Goal: Information Seeking & Learning: Get advice/opinions

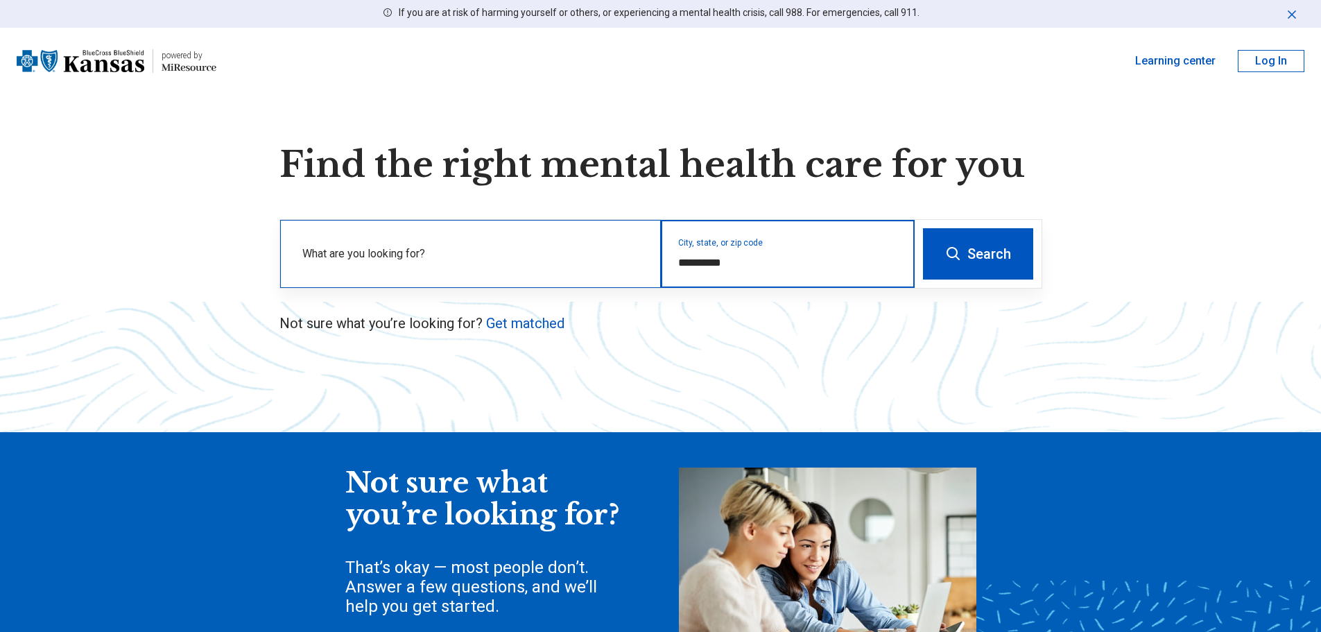
drag, startPoint x: 751, startPoint y: 268, endPoint x: 651, endPoint y: 266, distance: 99.9
click at [651, 266] on div "**********" at bounding box center [597, 254] width 635 height 68
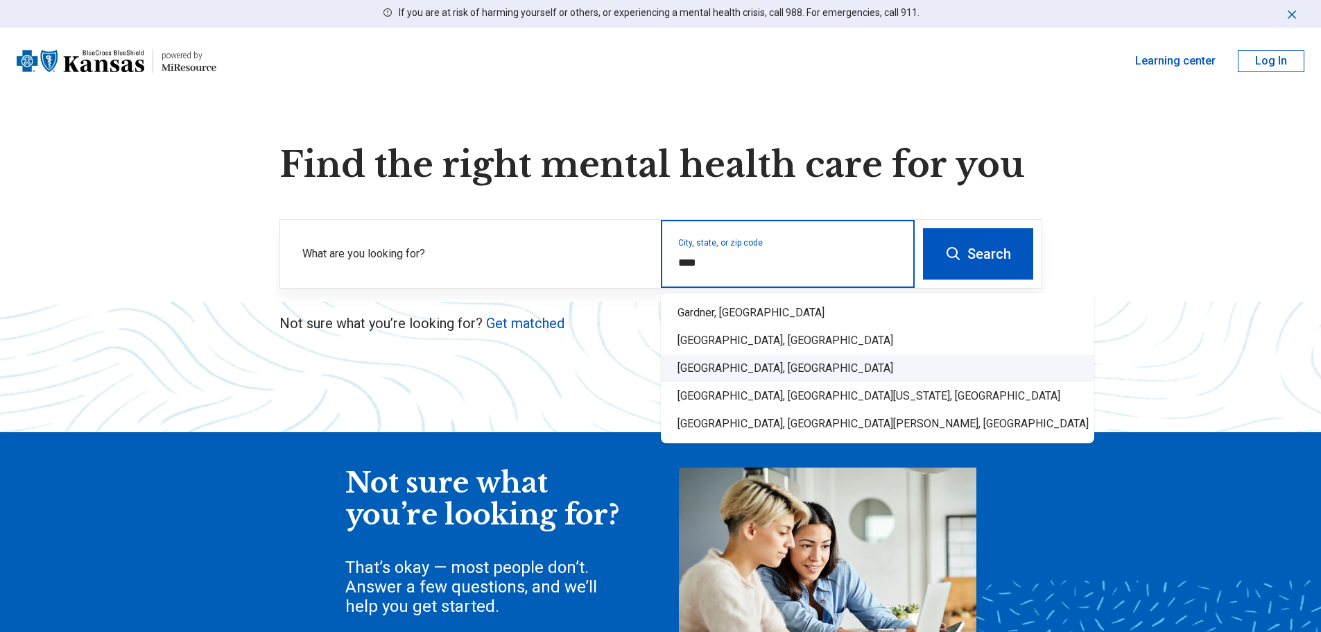
click at [725, 363] on div "[GEOGRAPHIC_DATA], [GEOGRAPHIC_DATA]" at bounding box center [877, 368] width 433 height 28
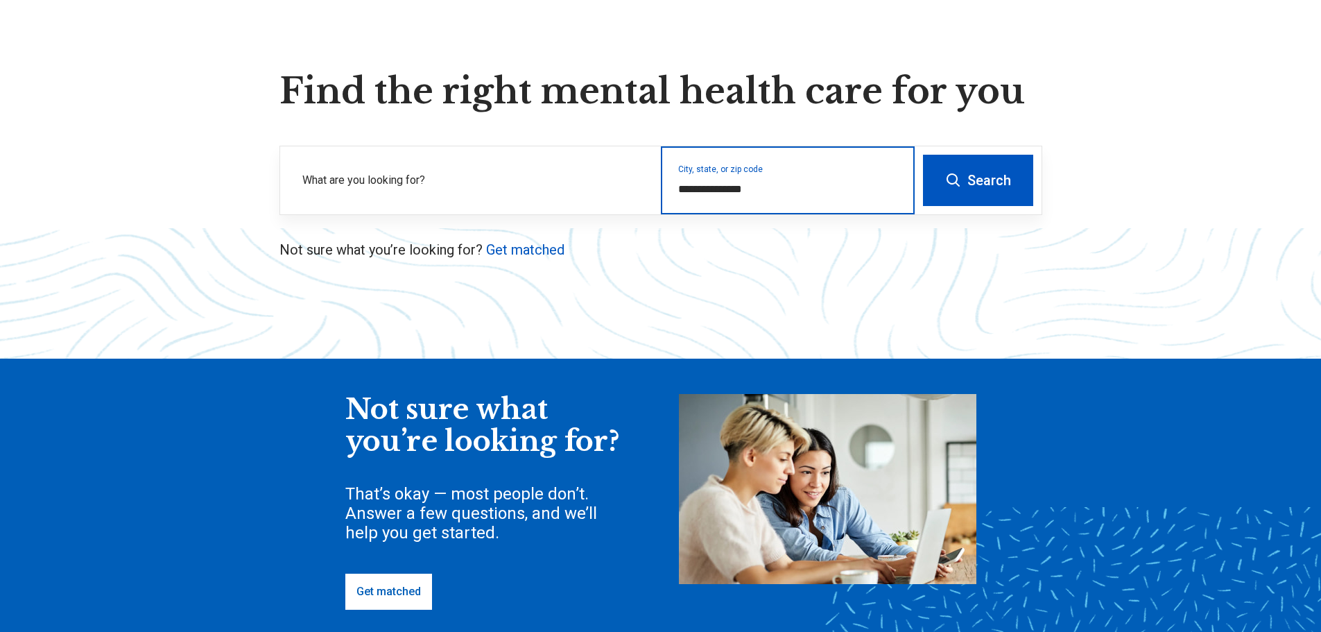
scroll to position [69, 0]
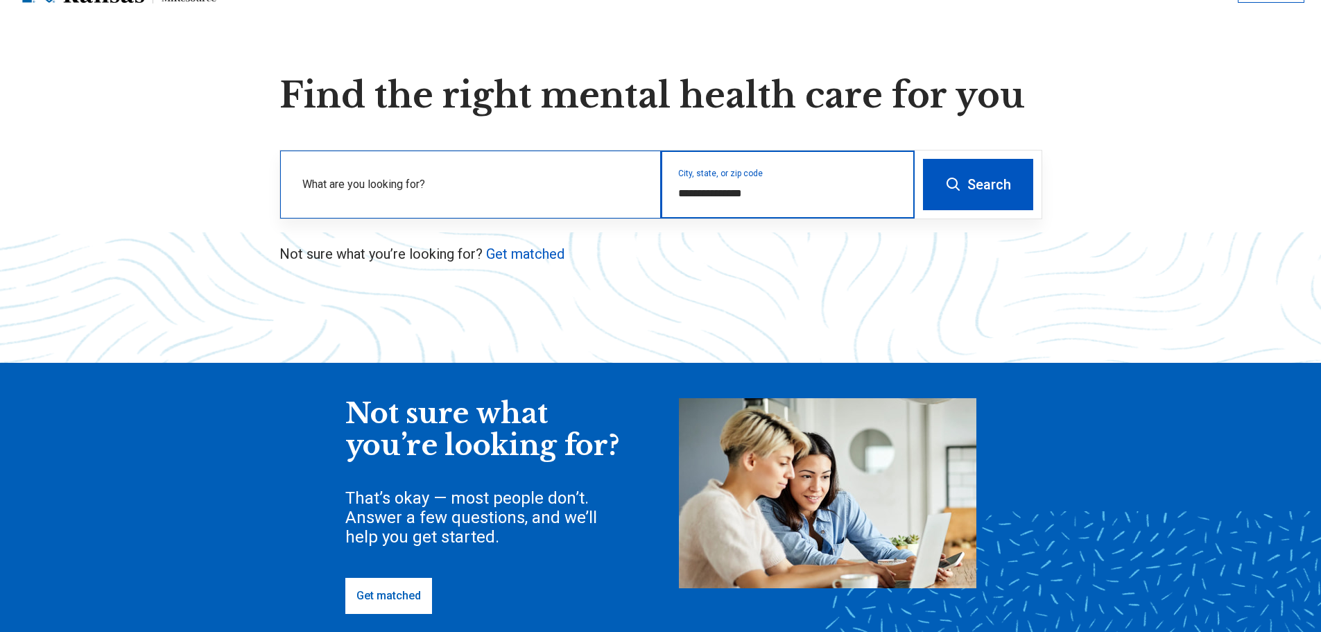
type input "**********"
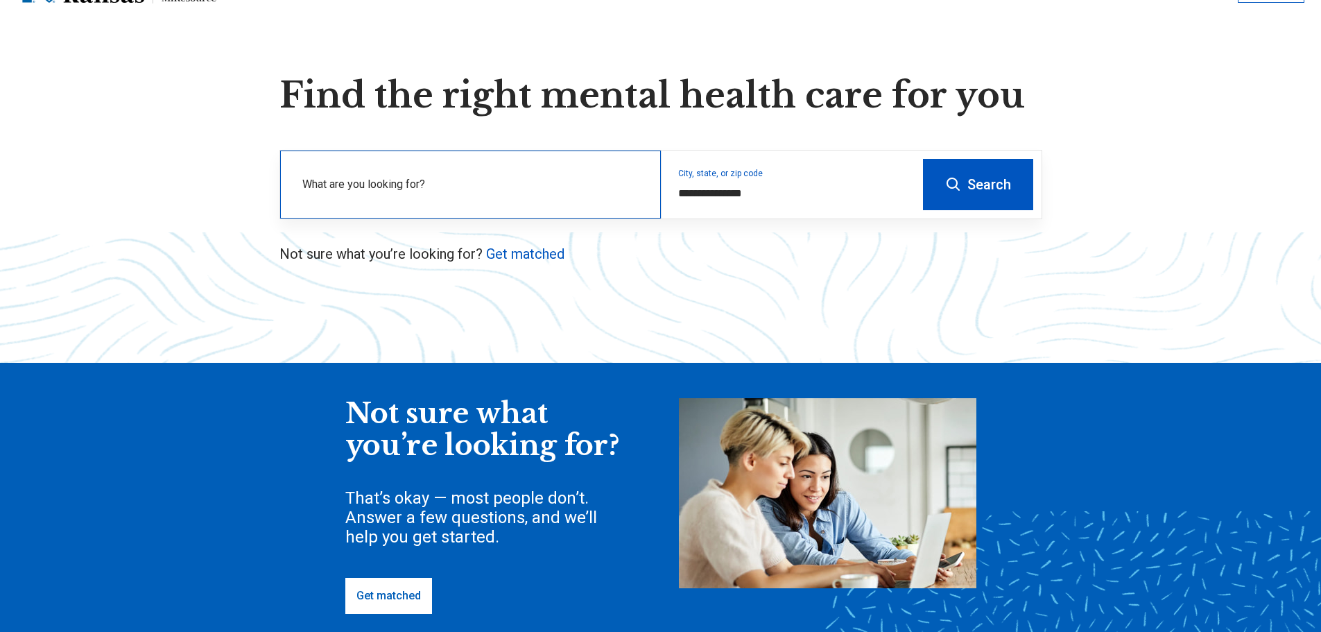
click at [522, 179] on label "What are you looking for?" at bounding box center [473, 184] width 342 height 17
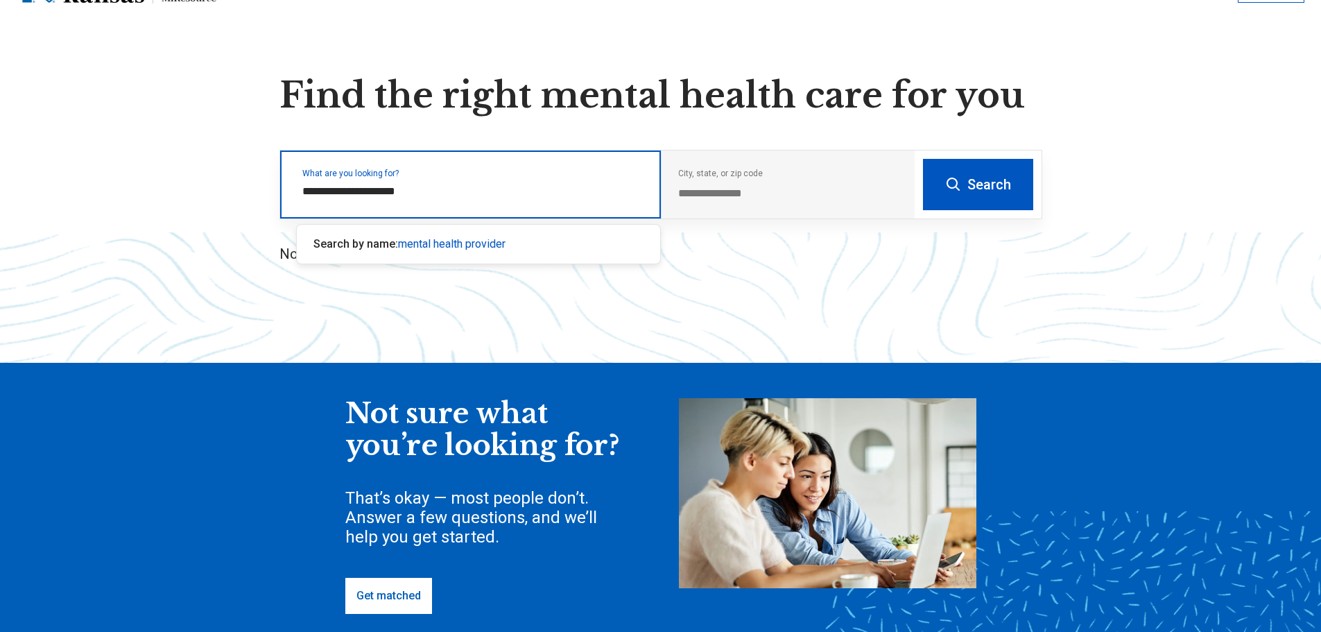
type input "**********"
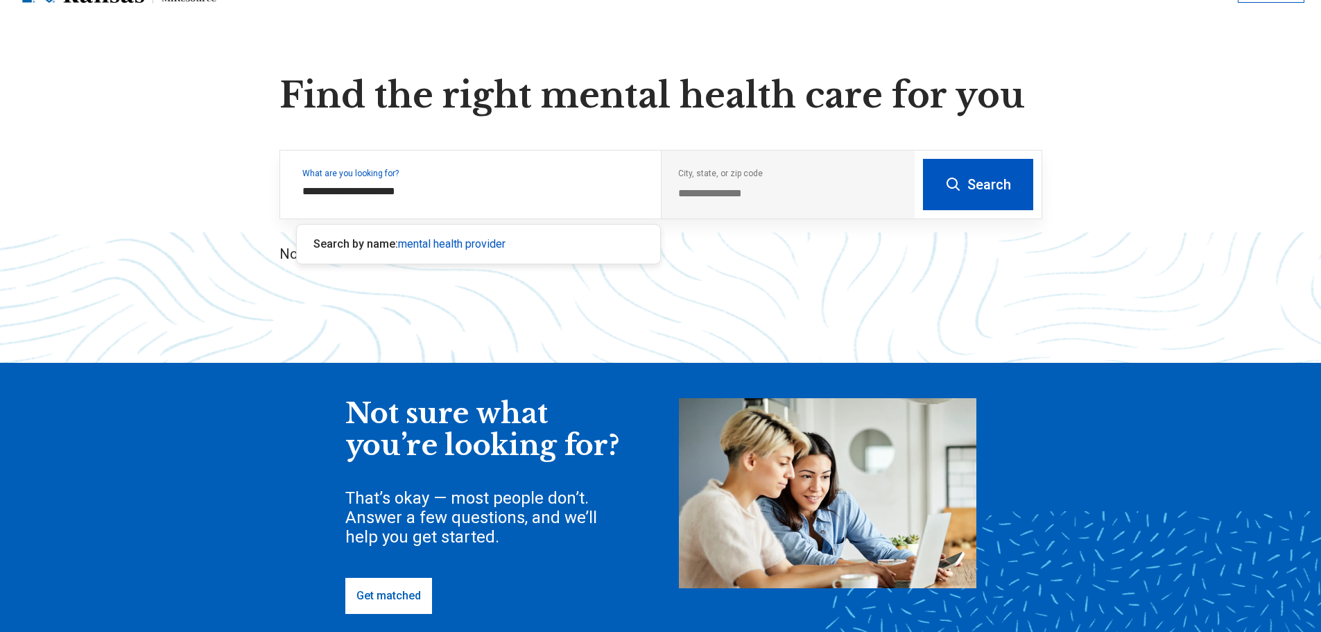
click at [1011, 196] on button "Search" at bounding box center [978, 184] width 110 height 51
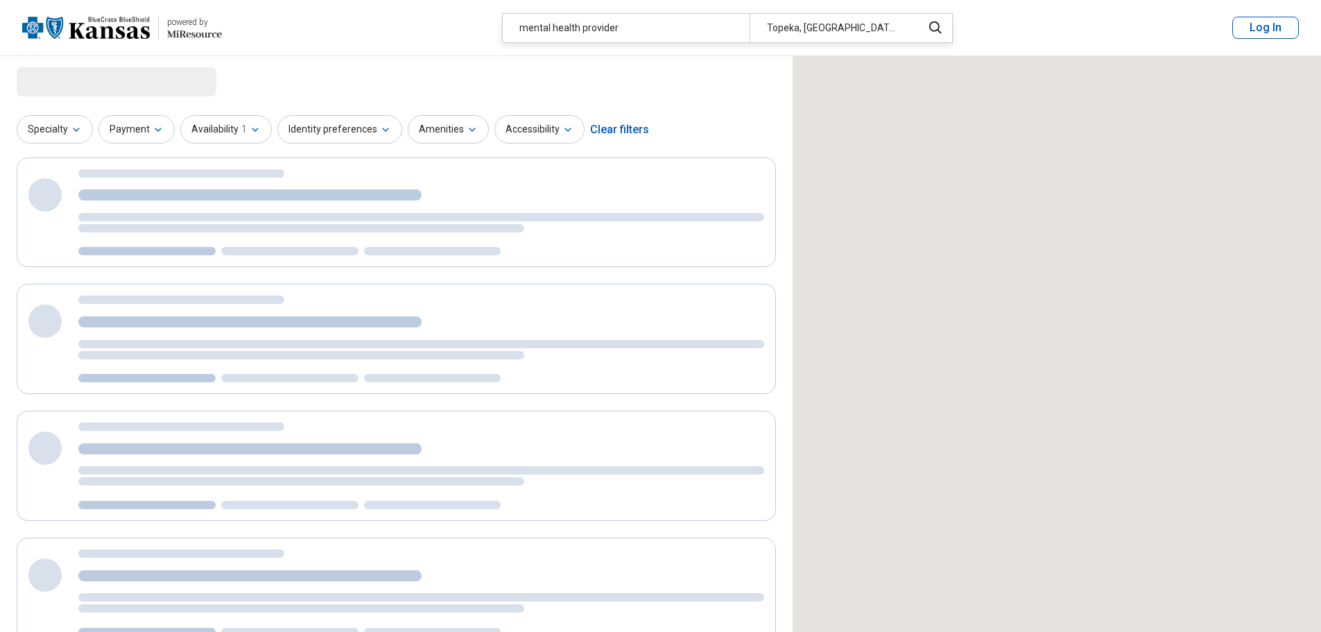
select select "***"
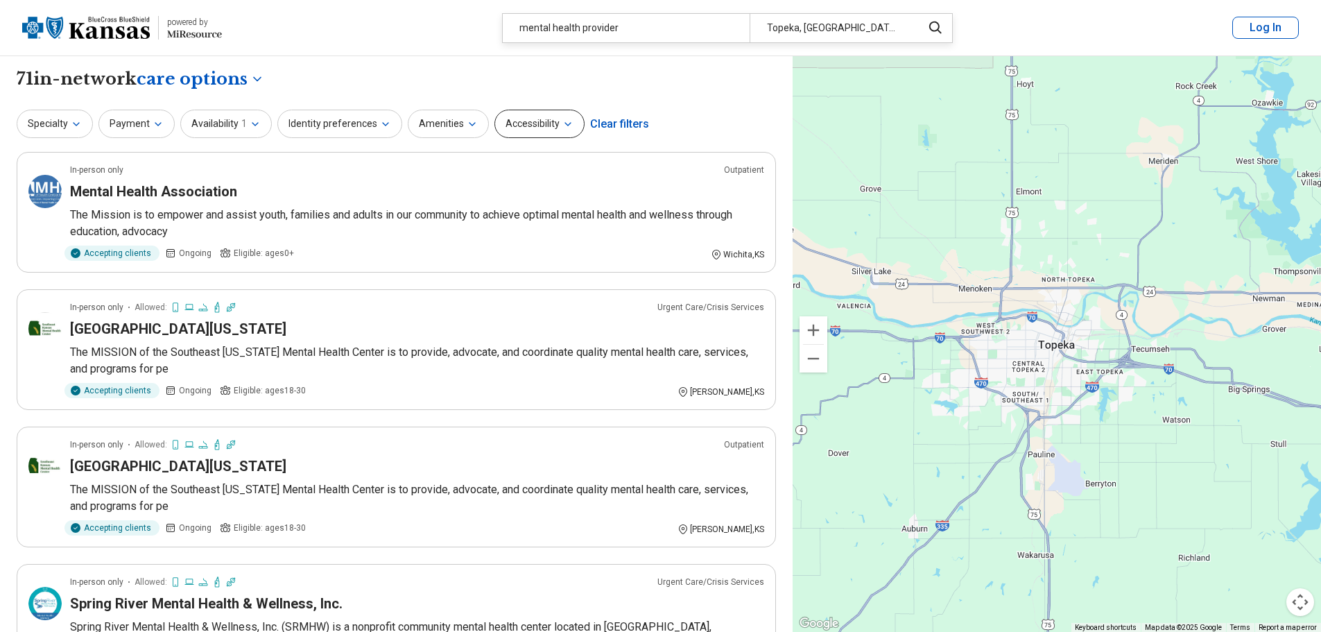
click at [562, 121] on icon "button" at bounding box center [567, 124] width 11 height 11
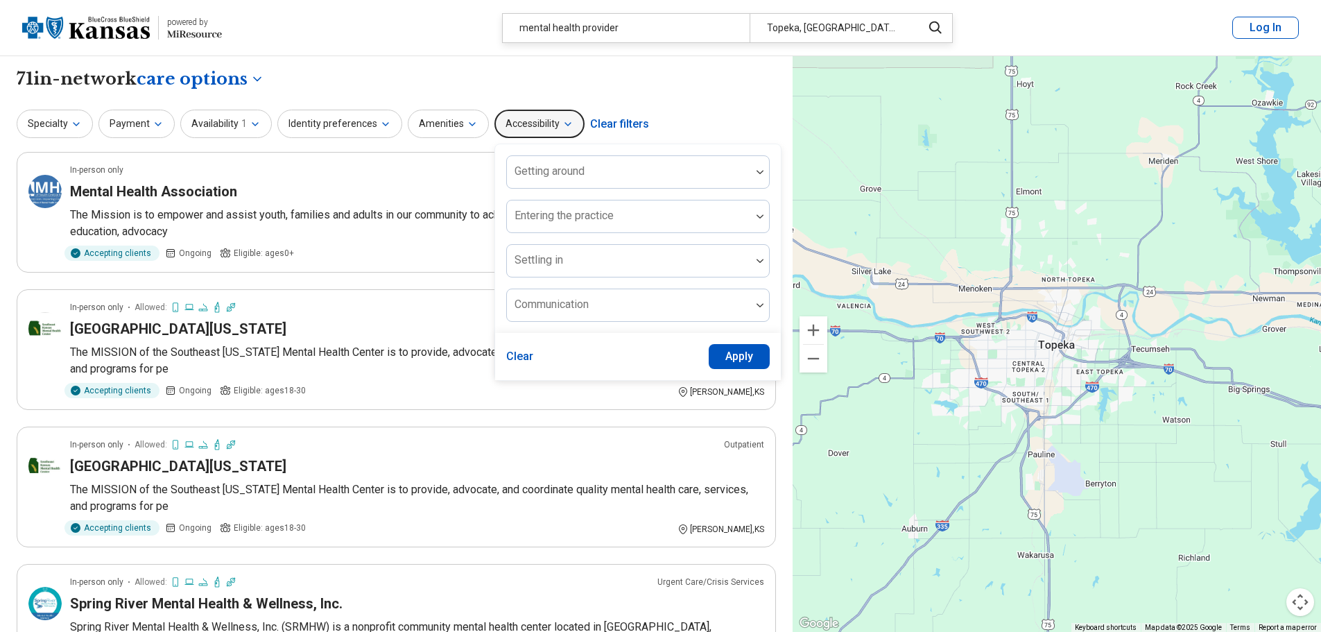
click at [562, 121] on icon "button" at bounding box center [567, 124] width 11 height 11
click at [467, 126] on icon "button" at bounding box center [472, 124] width 11 height 11
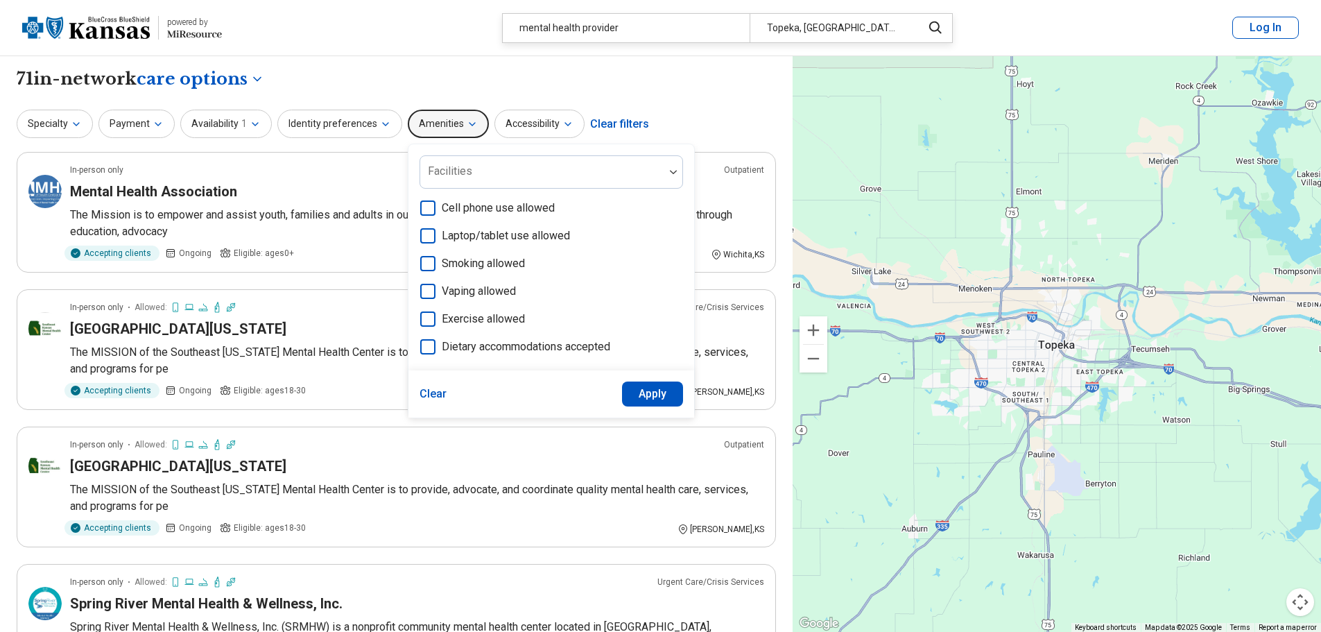
click at [474, 126] on button "Amenities" at bounding box center [448, 124] width 81 height 28
click at [565, 121] on icon "button" at bounding box center [567, 124] width 11 height 11
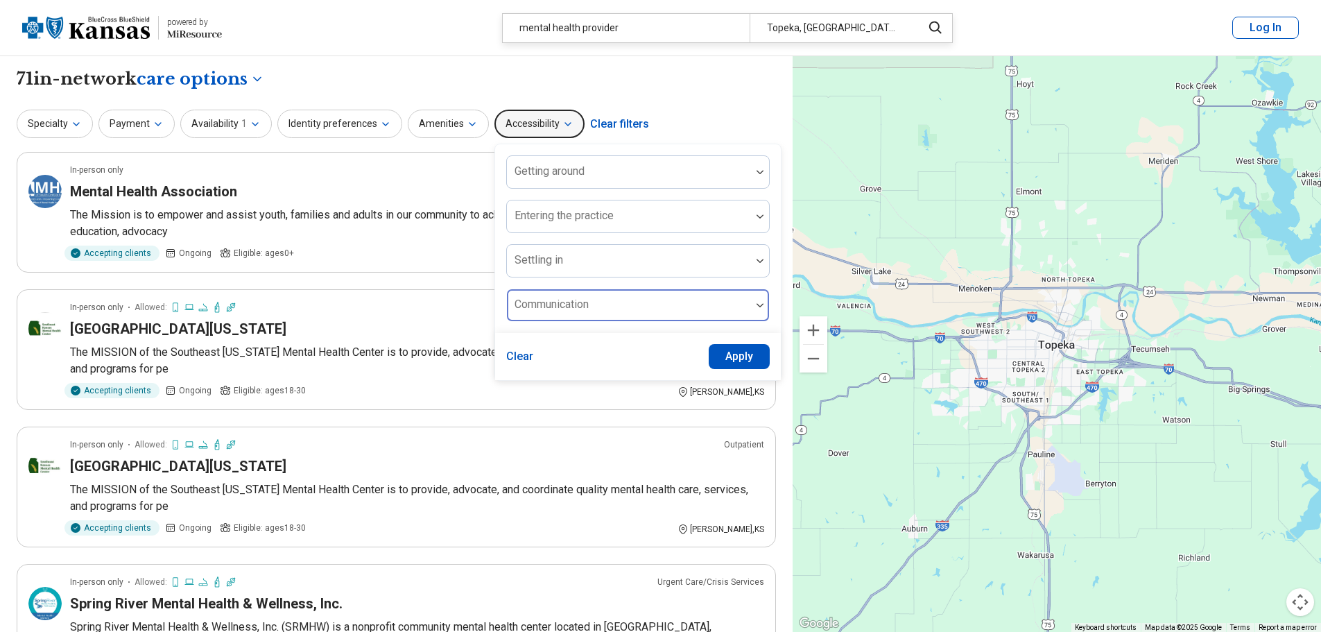
click at [751, 309] on div at bounding box center [760, 305] width 18 height 32
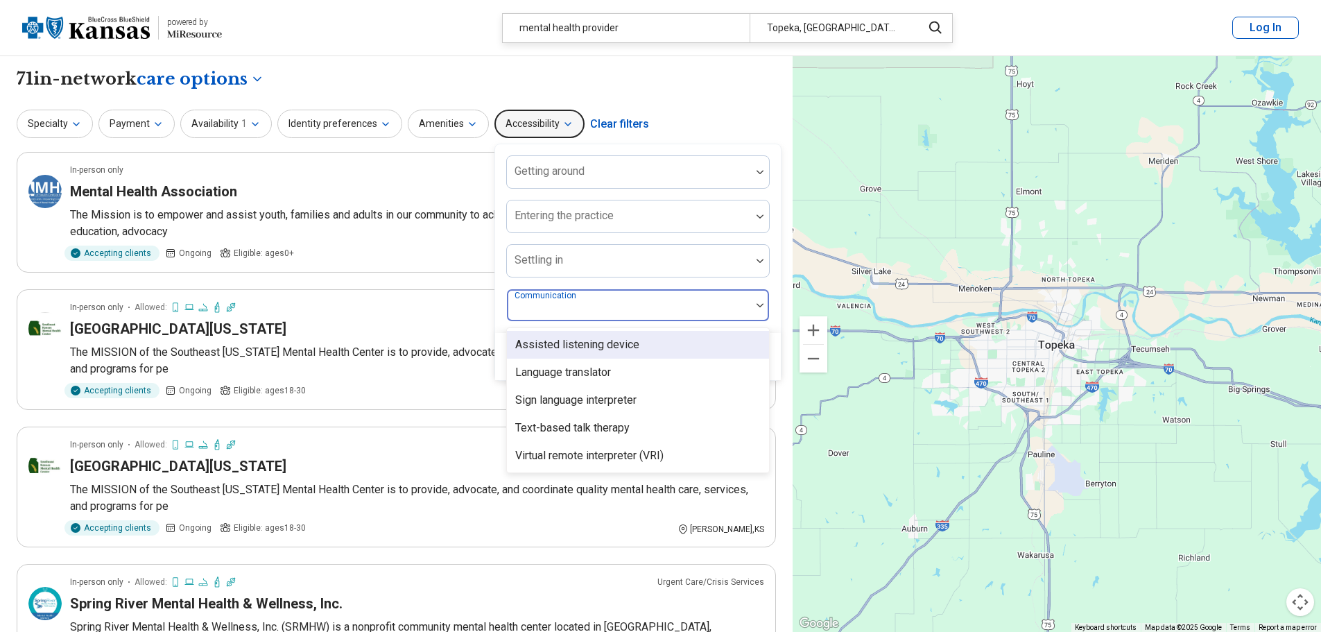
click at [751, 309] on div at bounding box center [760, 305] width 18 height 32
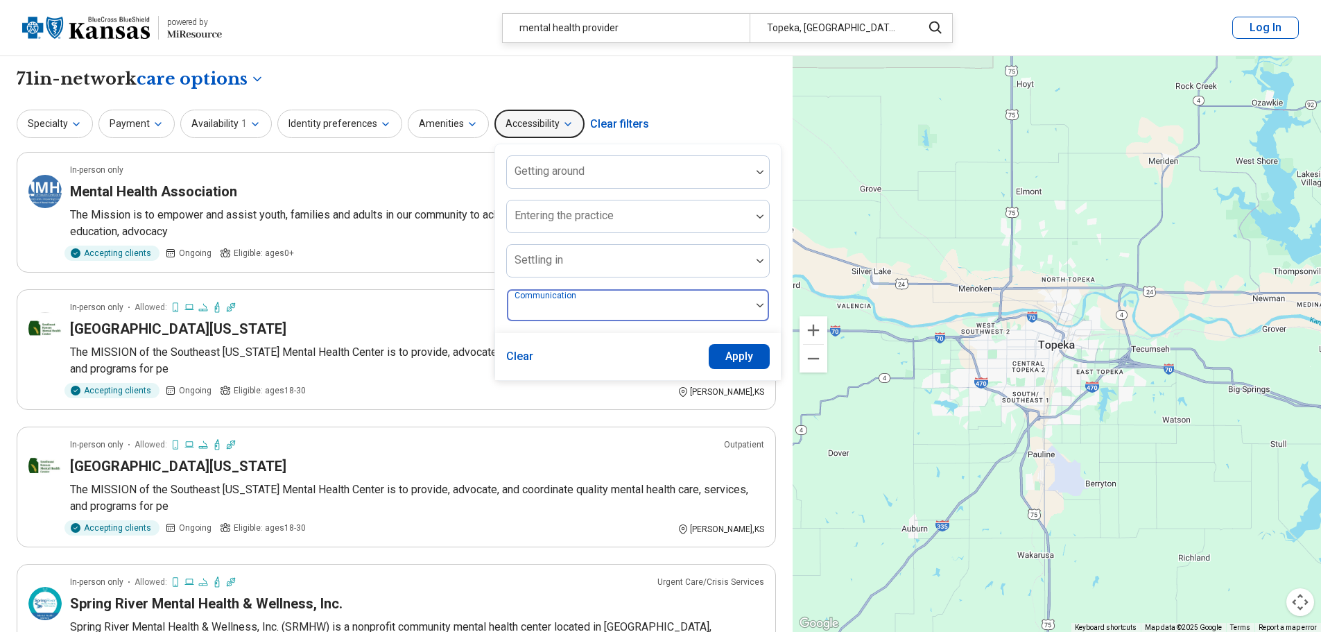
click at [751, 309] on div at bounding box center [760, 305] width 18 height 32
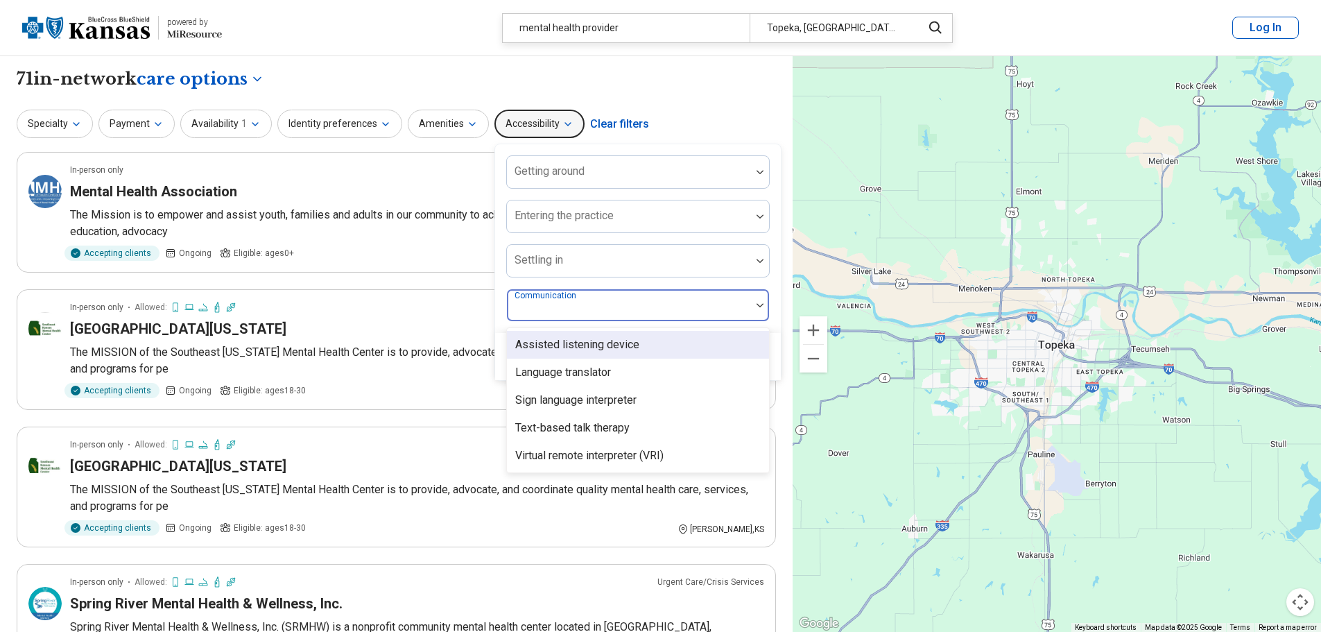
click at [751, 309] on div at bounding box center [760, 305] width 18 height 32
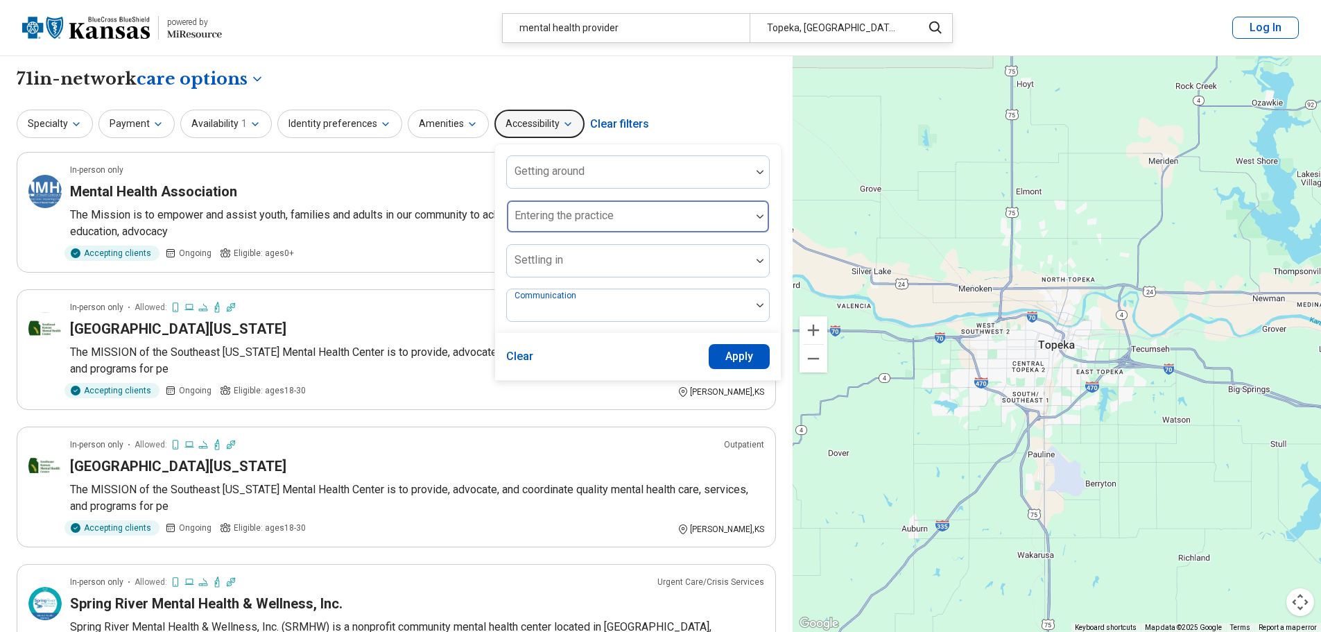
click at [751, 222] on div at bounding box center [760, 216] width 18 height 32
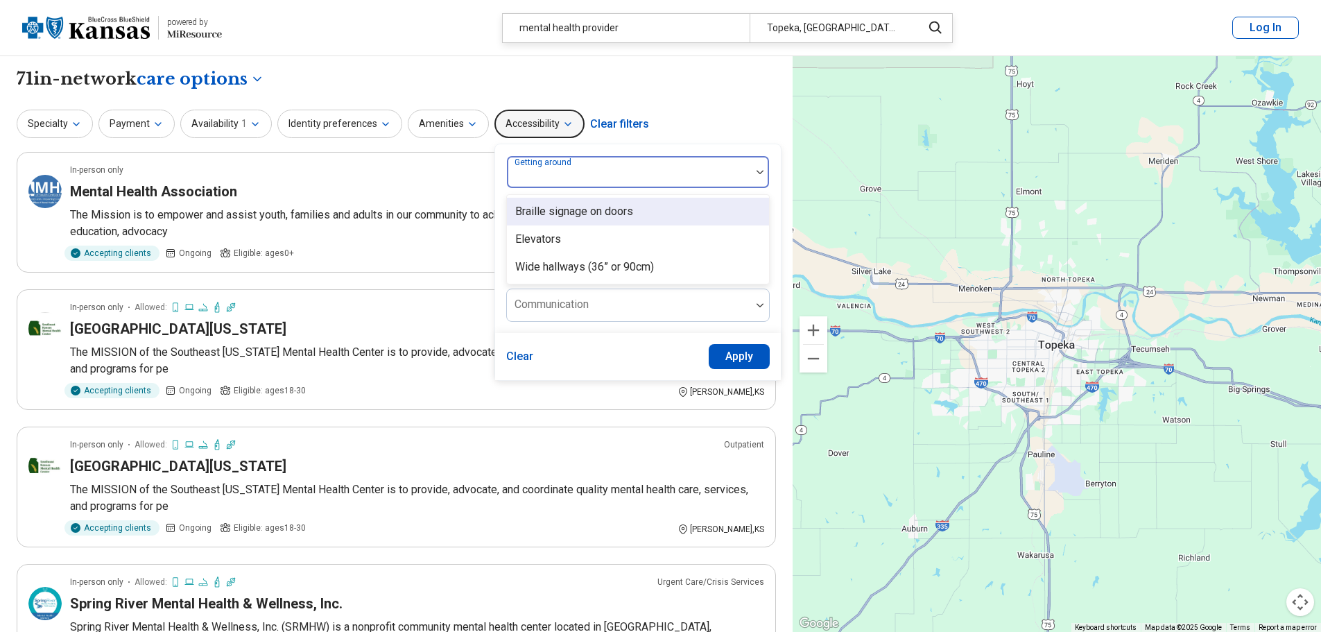
click at [751, 179] on div at bounding box center [760, 172] width 18 height 32
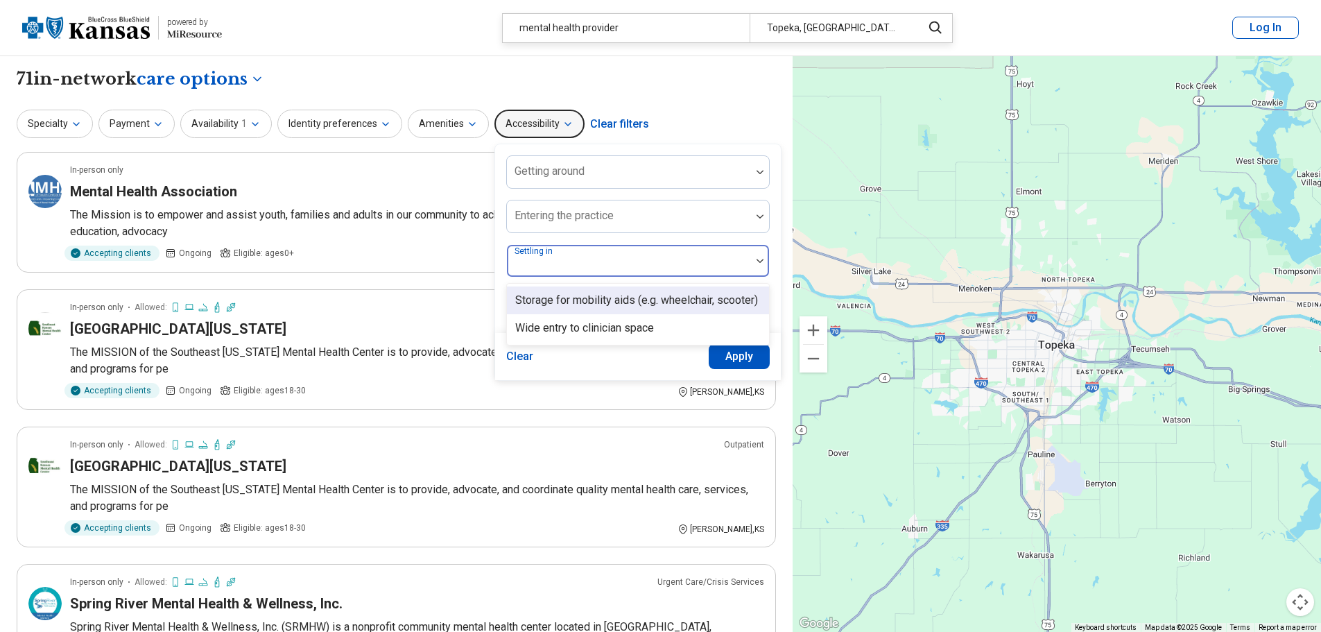
click at [728, 257] on div at bounding box center [629, 266] width 233 height 19
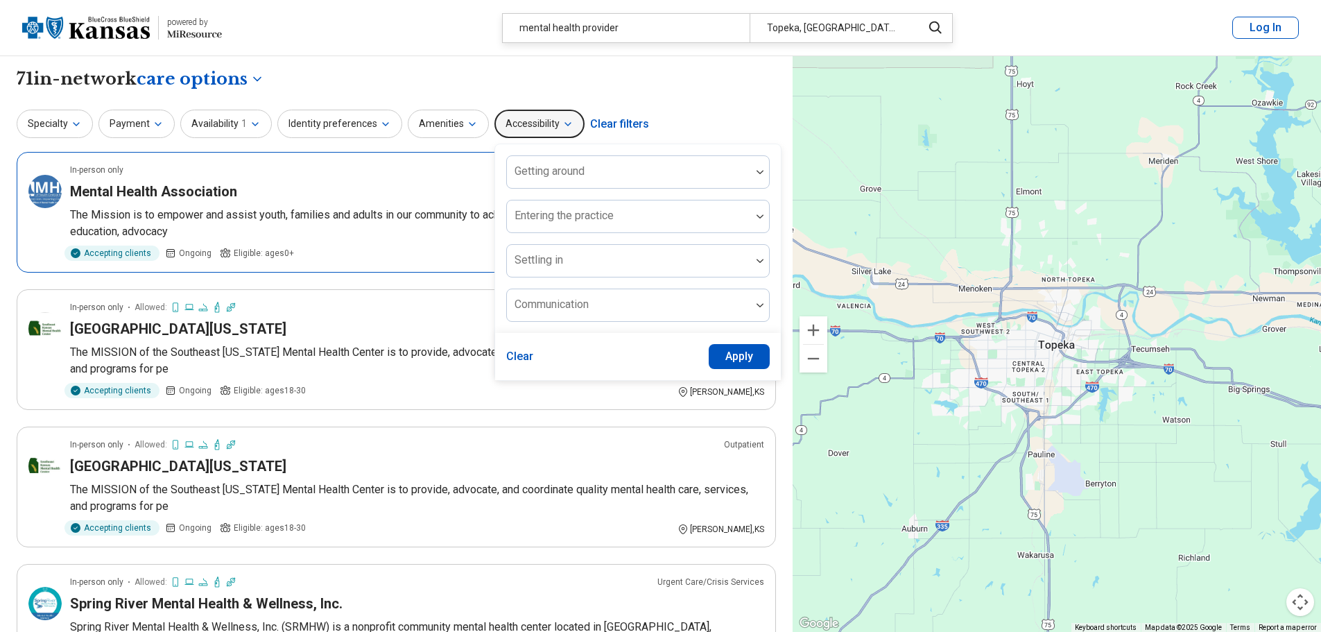
click at [388, 232] on p "The Mission is to empower and assist youth, families and adults in our communit…" at bounding box center [417, 223] width 694 height 33
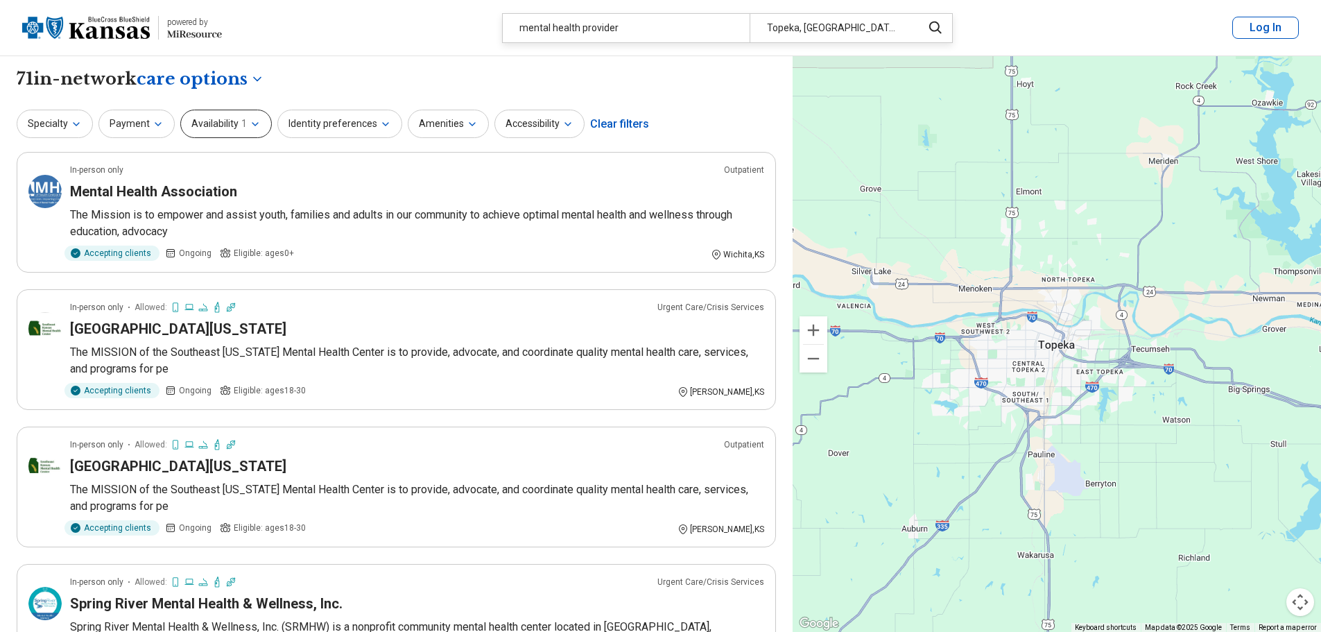
click at [241, 126] on span "1" at bounding box center [244, 124] width 6 height 15
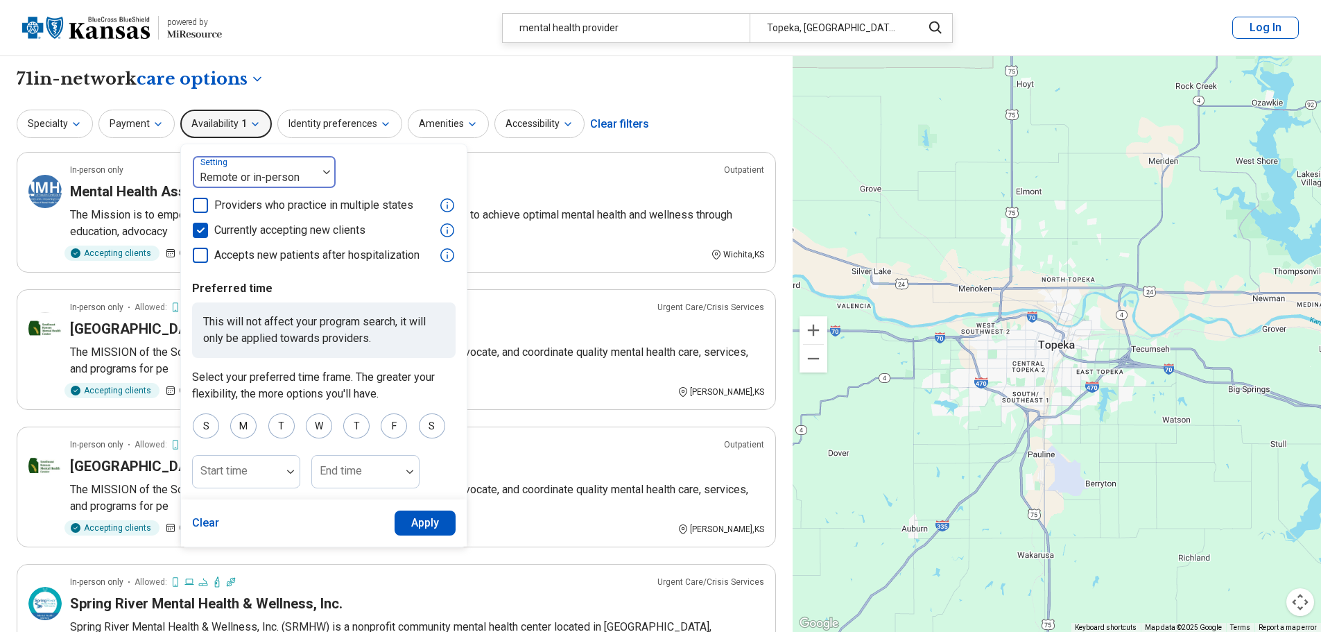
click at [232, 173] on div at bounding box center [255, 177] width 114 height 19
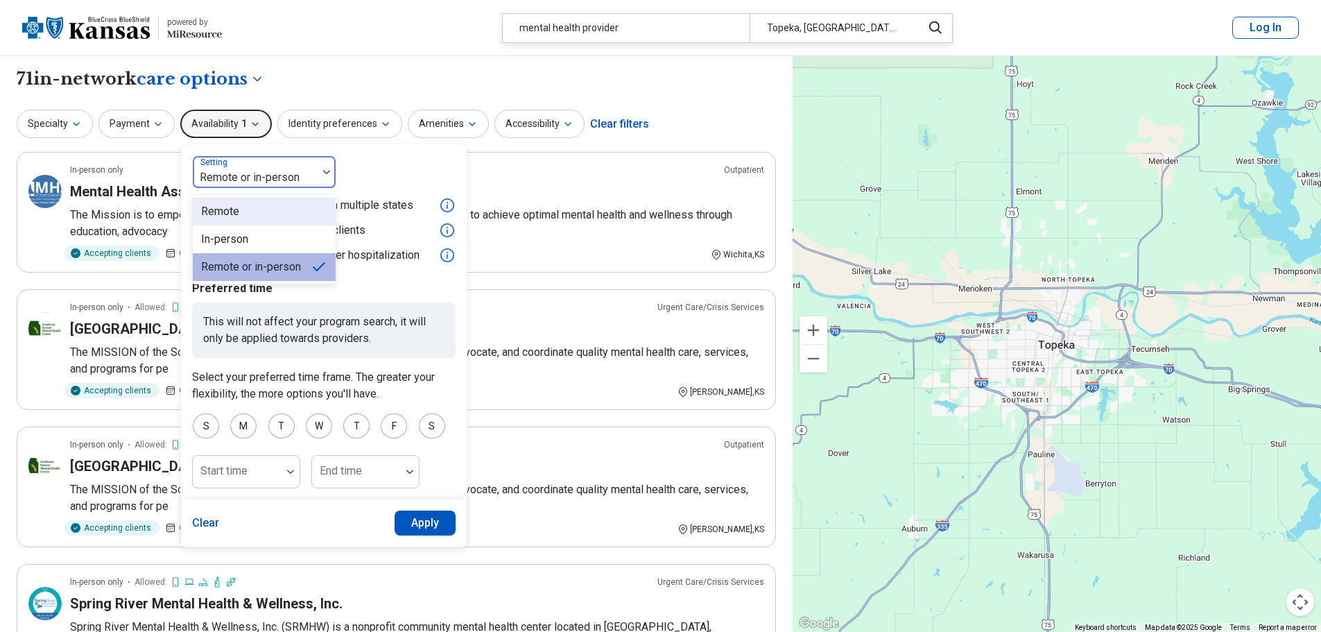
click at [232, 203] on div "Remote" at bounding box center [220, 211] width 38 height 17
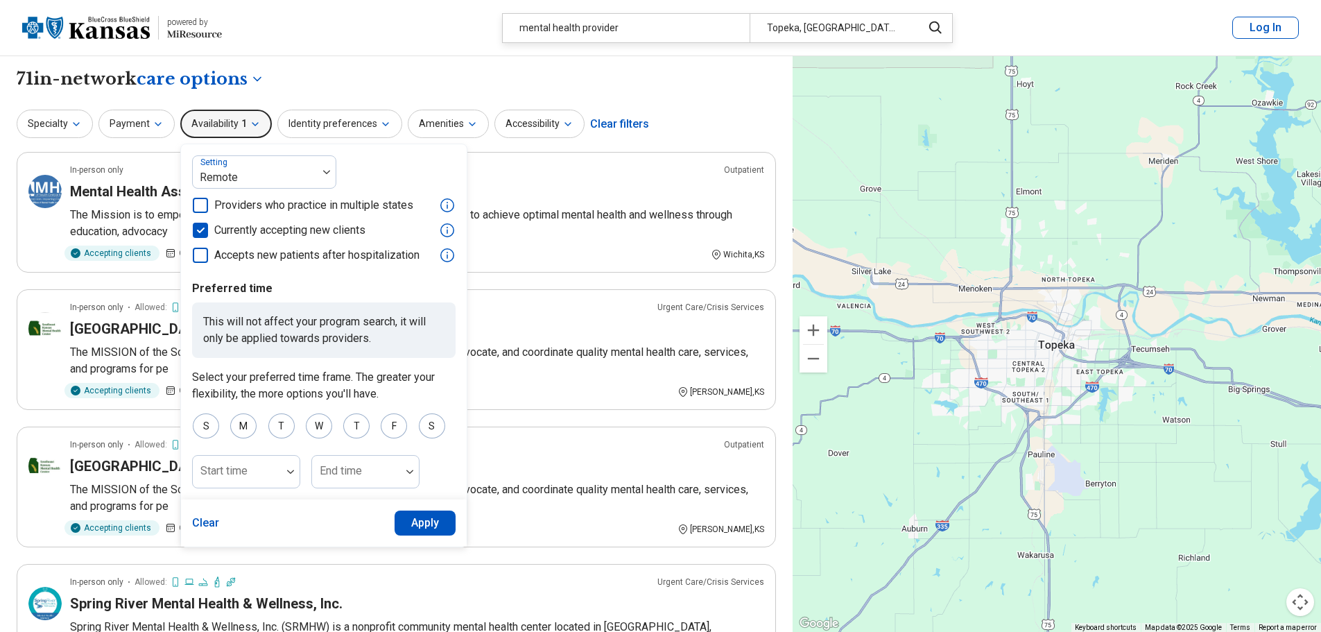
click at [422, 524] on button "Apply" at bounding box center [426, 522] width 62 height 25
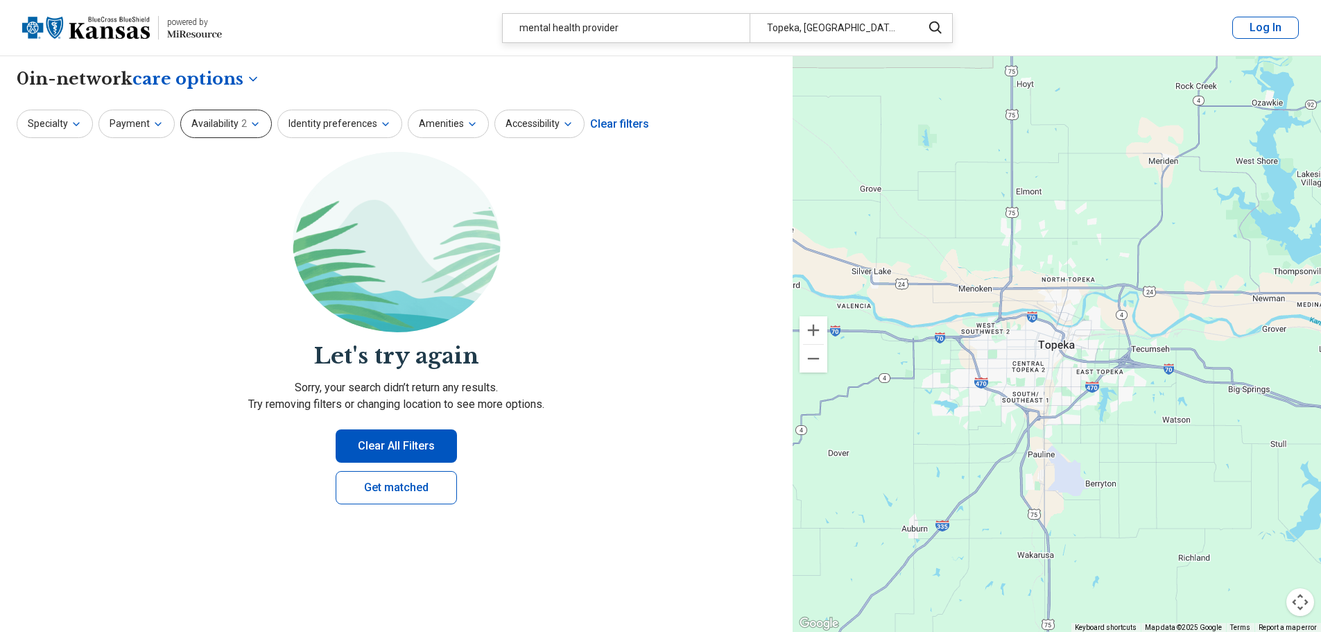
click at [231, 117] on button "Availability 2" at bounding box center [226, 124] width 92 height 28
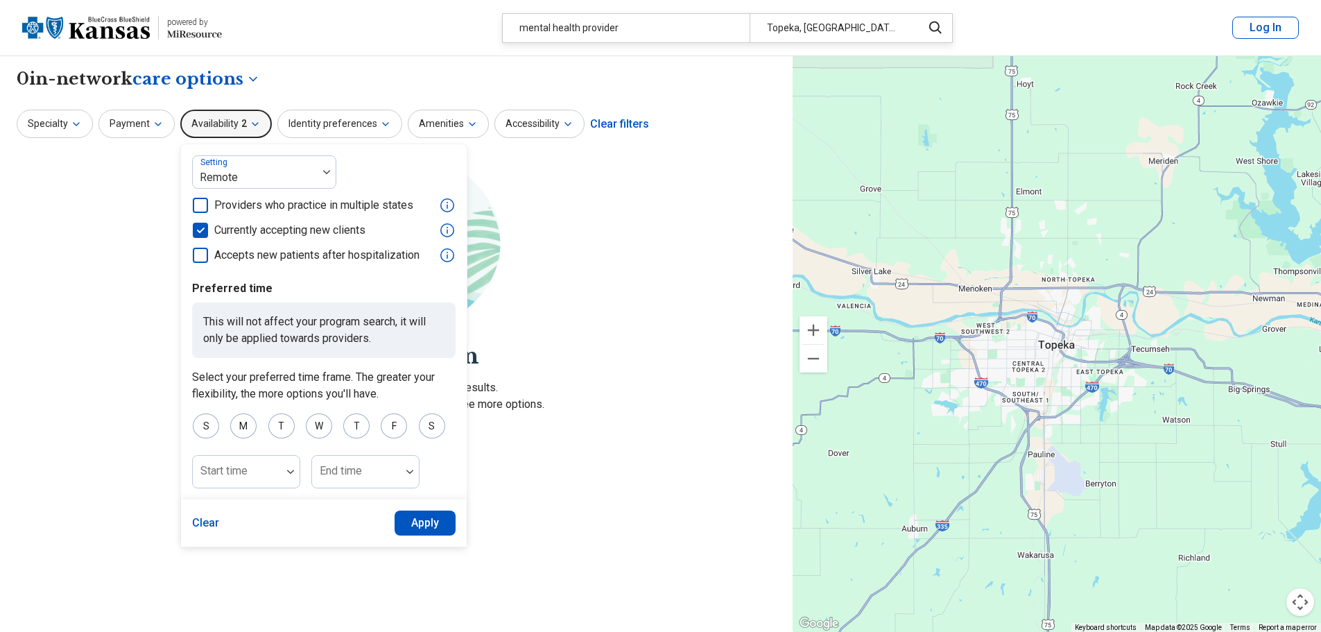
click at [424, 518] on button "Apply" at bounding box center [426, 522] width 62 height 25
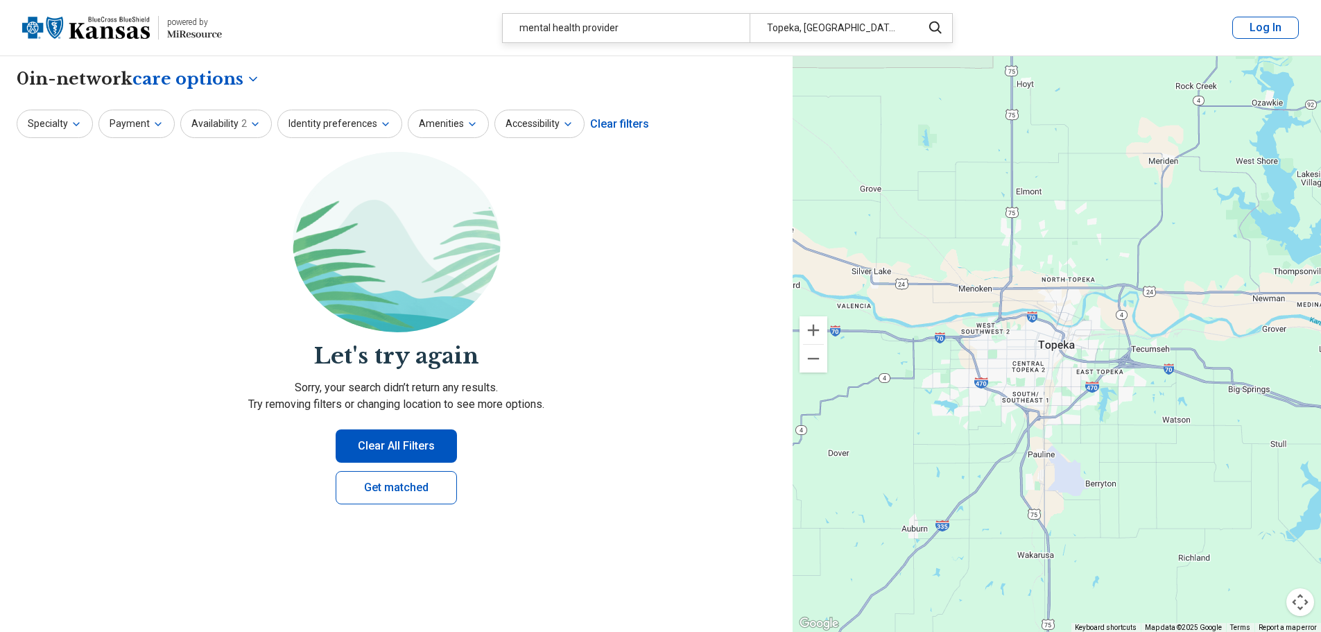
click at [819, 34] on div "Topeka, [GEOGRAPHIC_DATA]" at bounding box center [832, 28] width 164 height 28
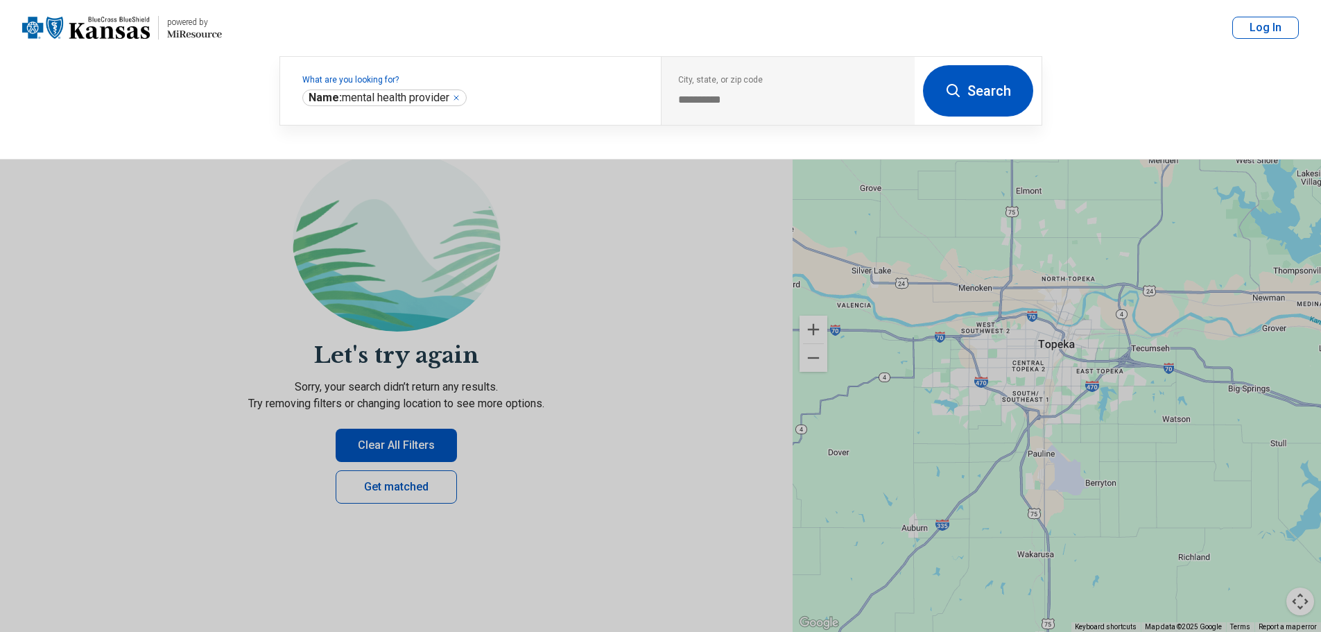
click at [819, 34] on header "powered by Miresource logo mental health provider Topeka, [GEOGRAPHIC_DATA] Log…" at bounding box center [660, 28] width 1321 height 56
click at [635, 95] on div "**********" at bounding box center [597, 91] width 635 height 68
click at [756, 112] on div "**********" at bounding box center [788, 91] width 254 height 68
click at [698, 216] on button at bounding box center [660, 316] width 1321 height 632
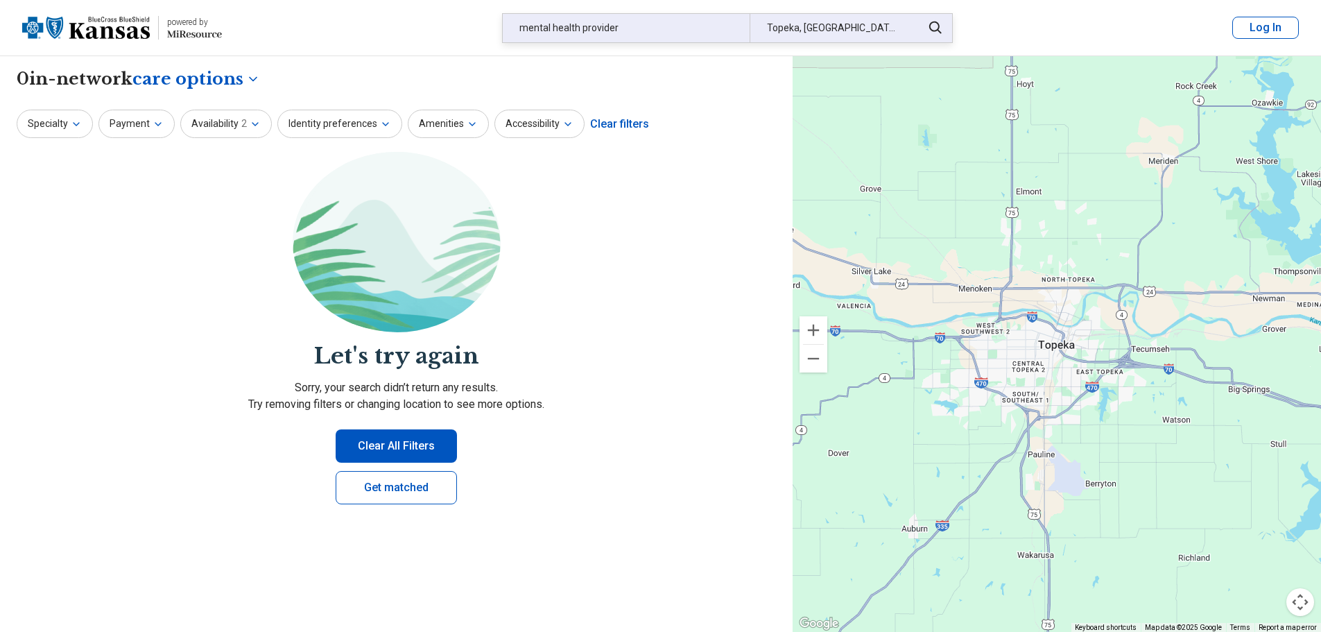
click at [787, 28] on div "Topeka, [GEOGRAPHIC_DATA]" at bounding box center [832, 28] width 164 height 28
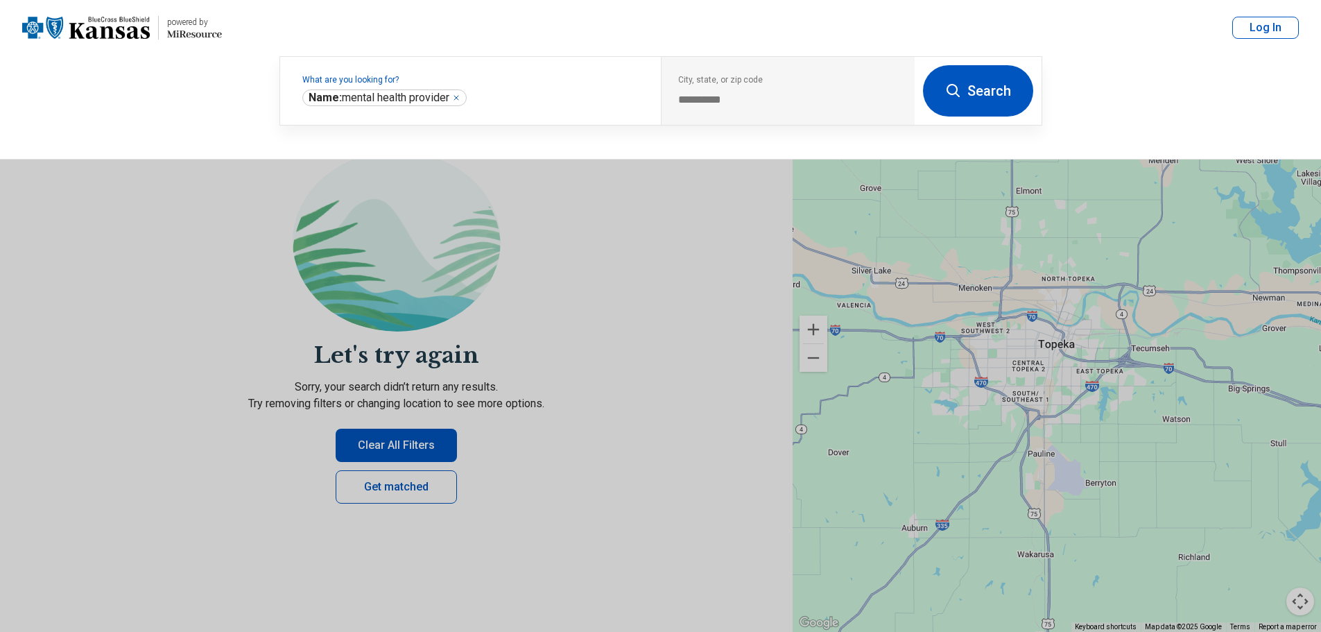
click at [605, 415] on button at bounding box center [660, 316] width 1321 height 632
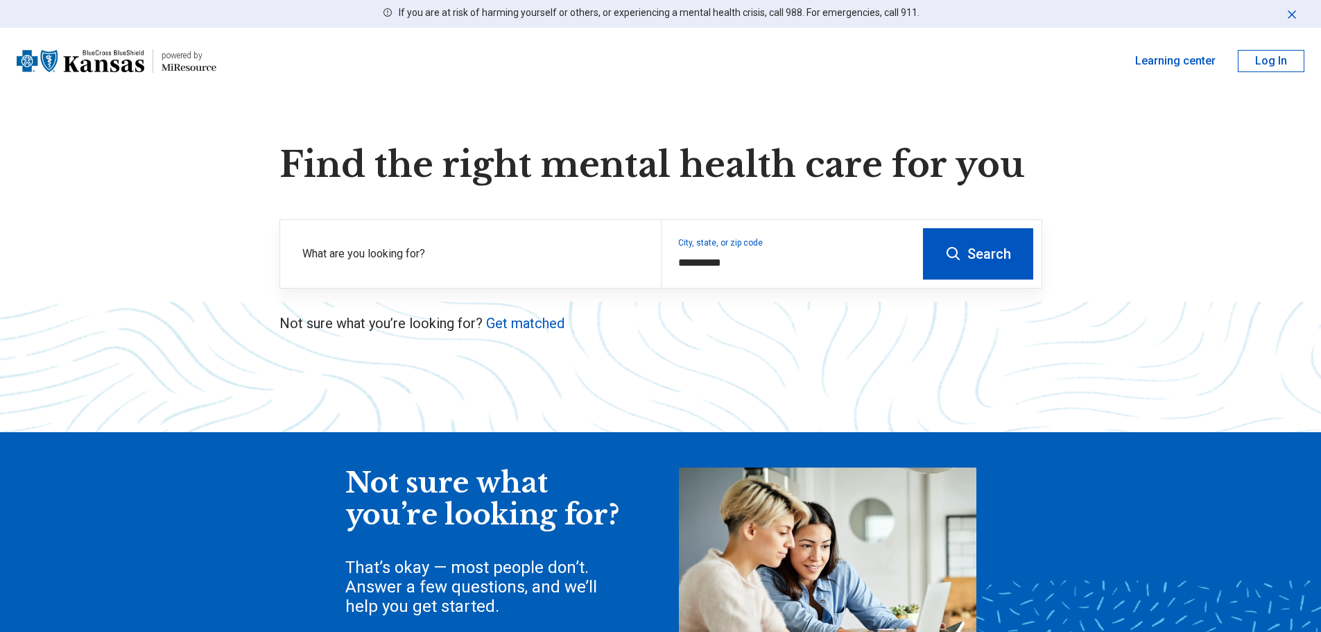
scroll to position [69, 0]
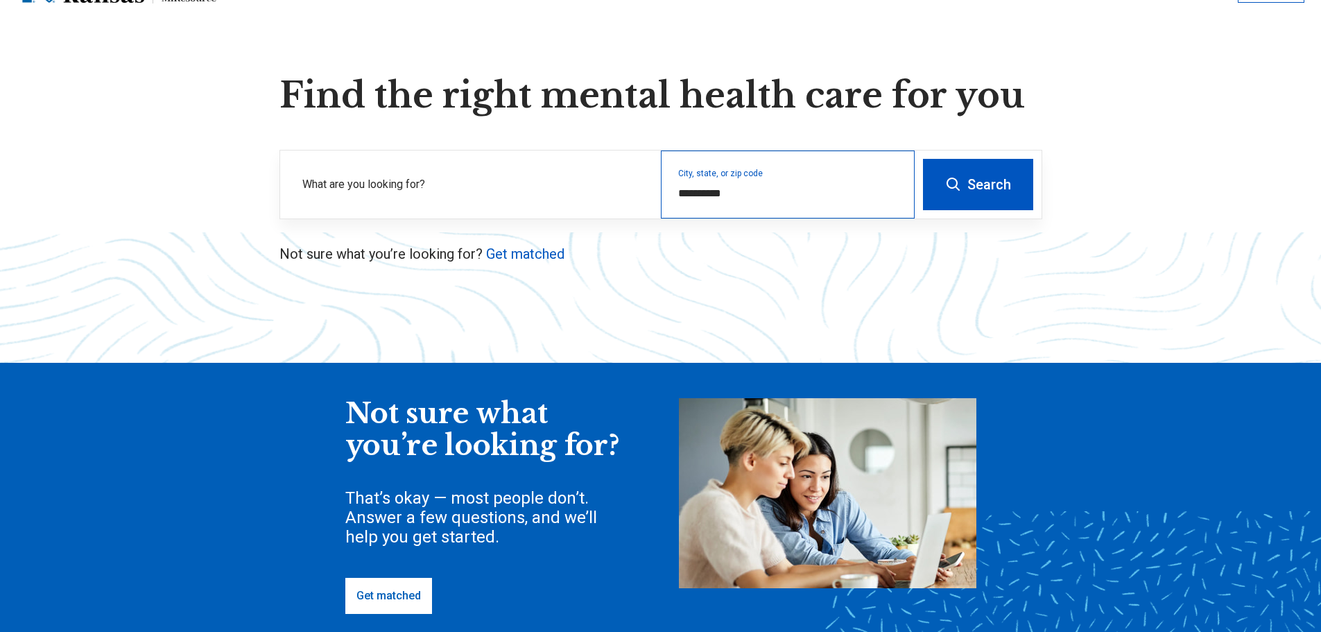
drag, startPoint x: 753, startPoint y: 203, endPoint x: 714, endPoint y: 198, distance: 39.8
click at [714, 198] on div "**********" at bounding box center [788, 185] width 254 height 68
click at [714, 198] on input "**********" at bounding box center [788, 193] width 220 height 17
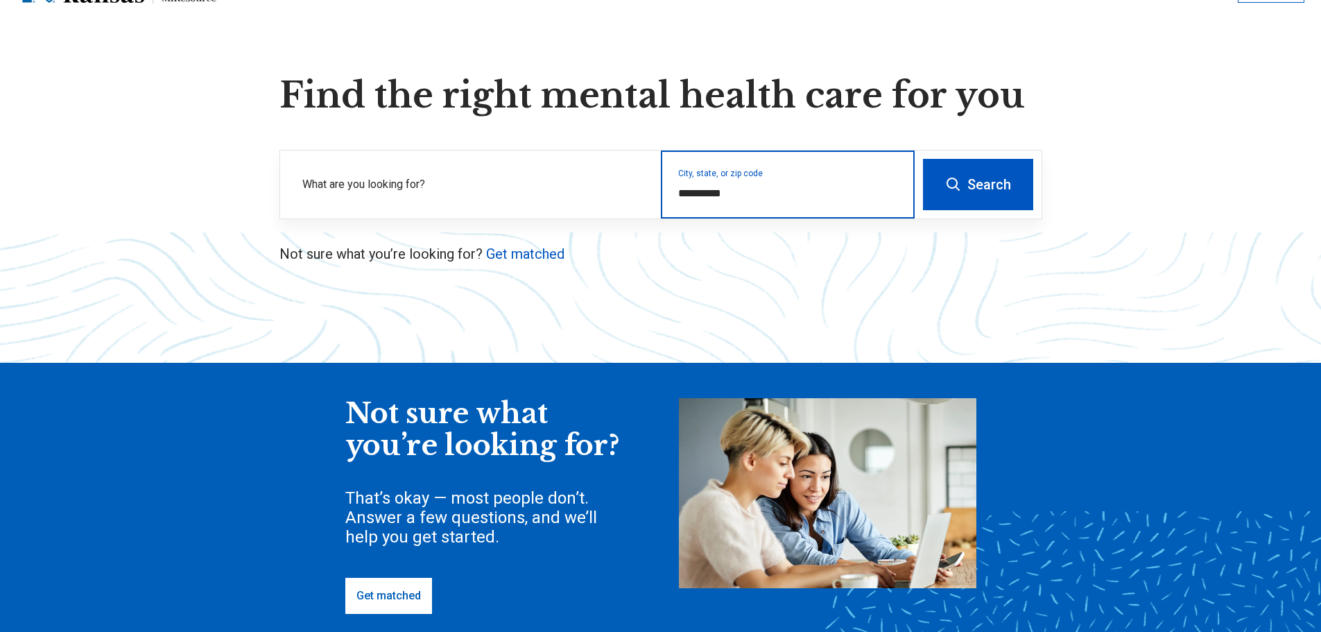
click at [714, 198] on input "**********" at bounding box center [788, 193] width 220 height 17
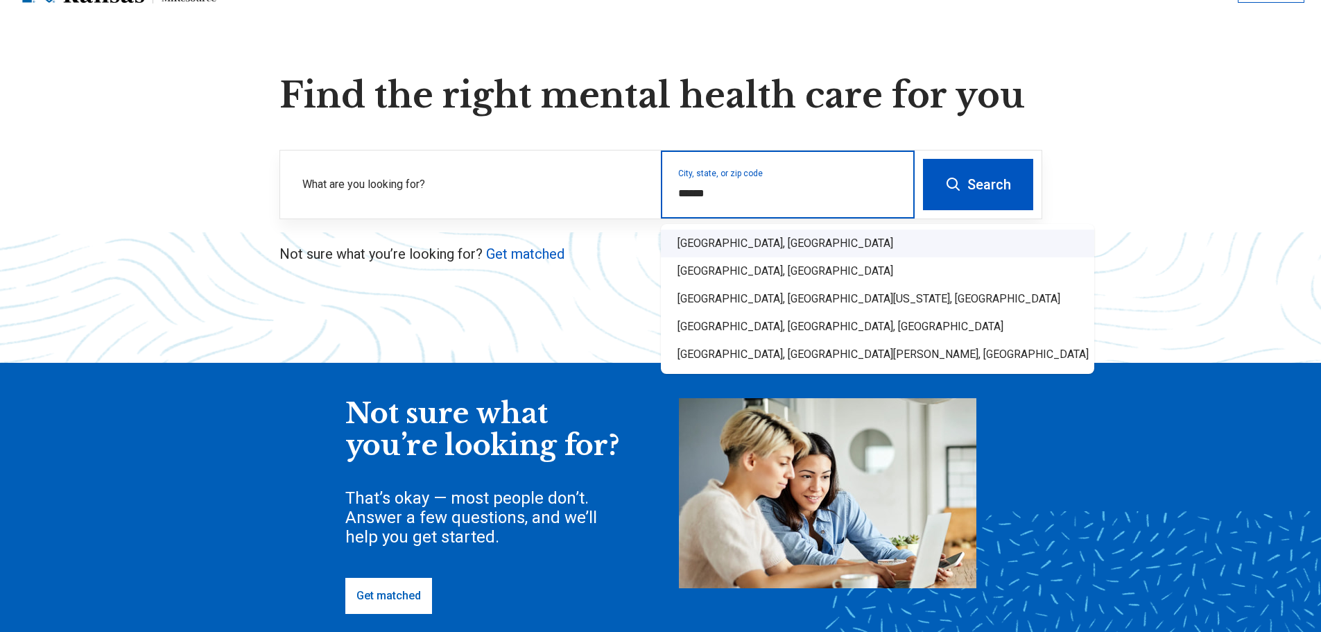
click at [720, 246] on div "[GEOGRAPHIC_DATA], [GEOGRAPHIC_DATA]" at bounding box center [877, 244] width 433 height 28
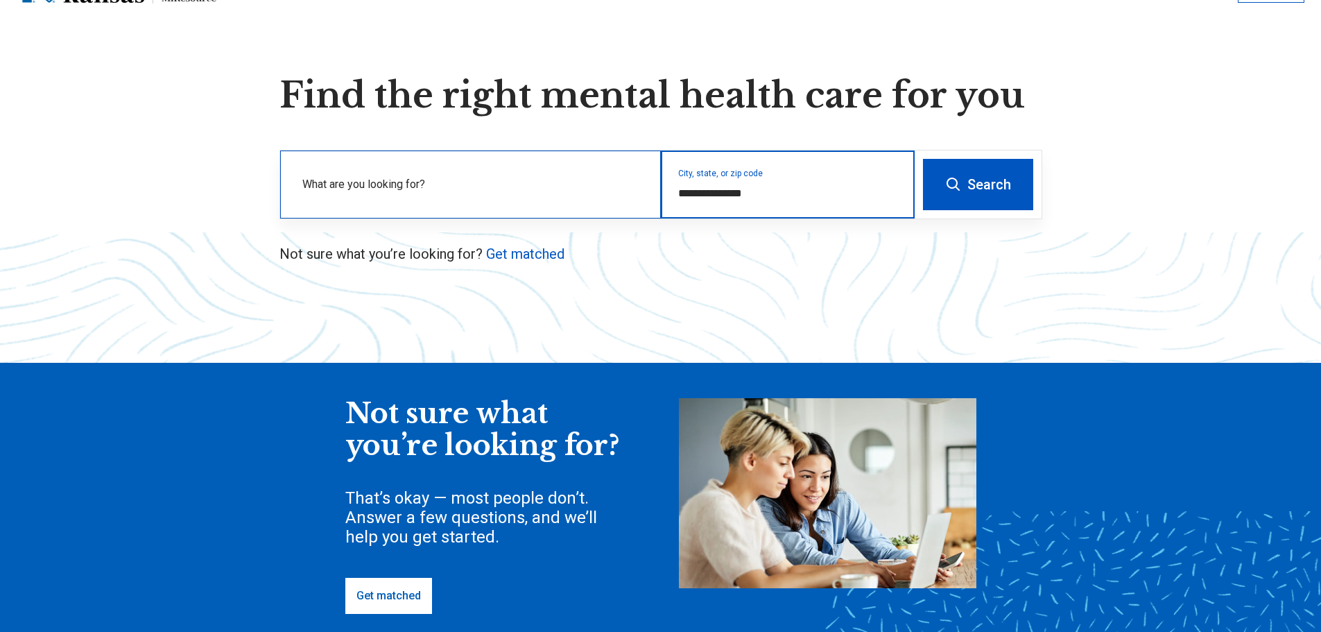
type input "**********"
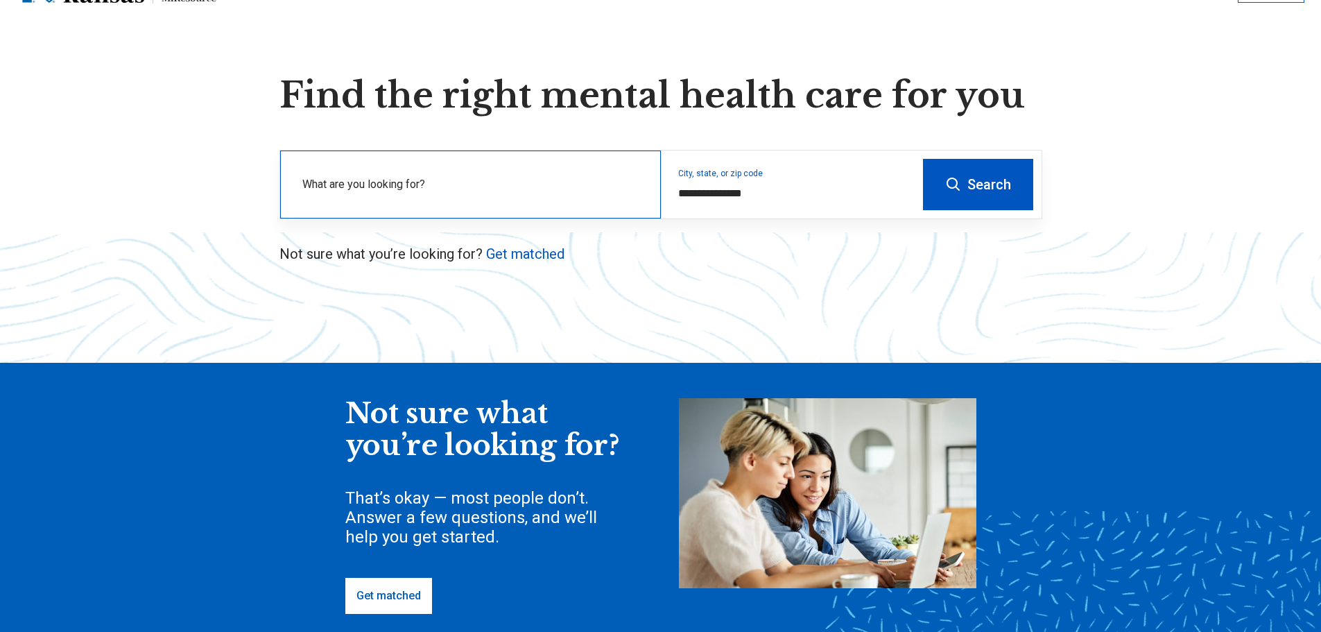
click at [457, 191] on label "What are you looking for?" at bounding box center [473, 184] width 342 height 17
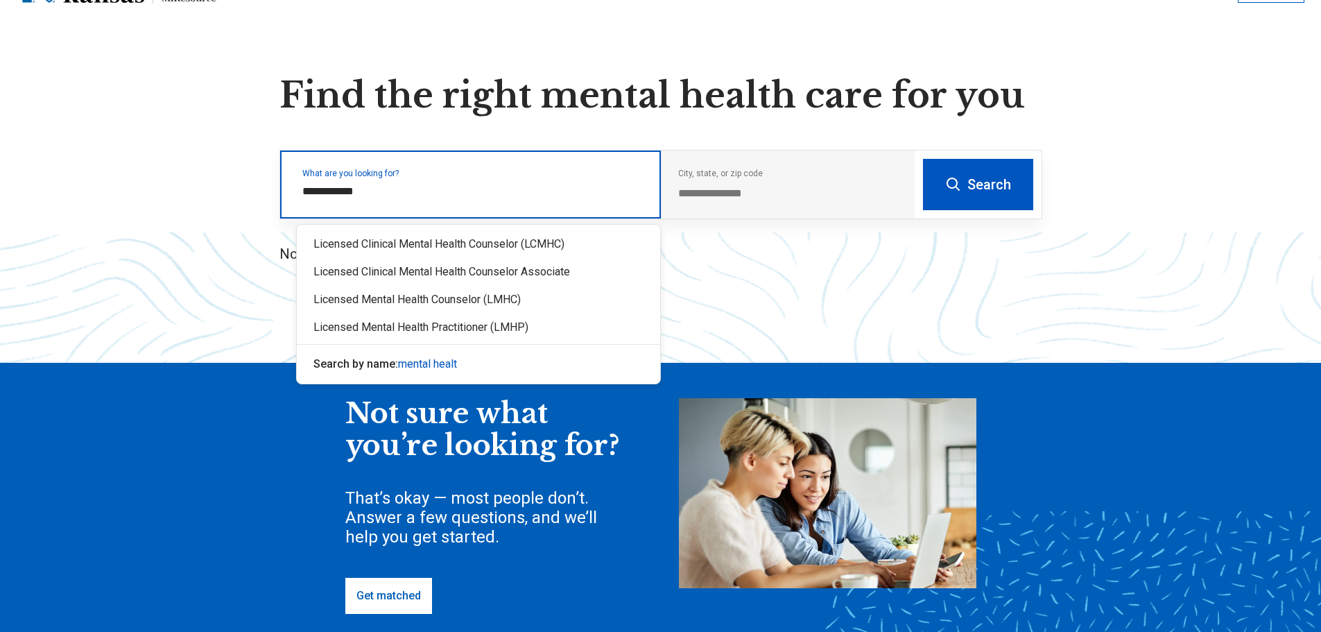
type input "**********"
click at [467, 367] on div "Search by name: mental health" at bounding box center [478, 364] width 363 height 28
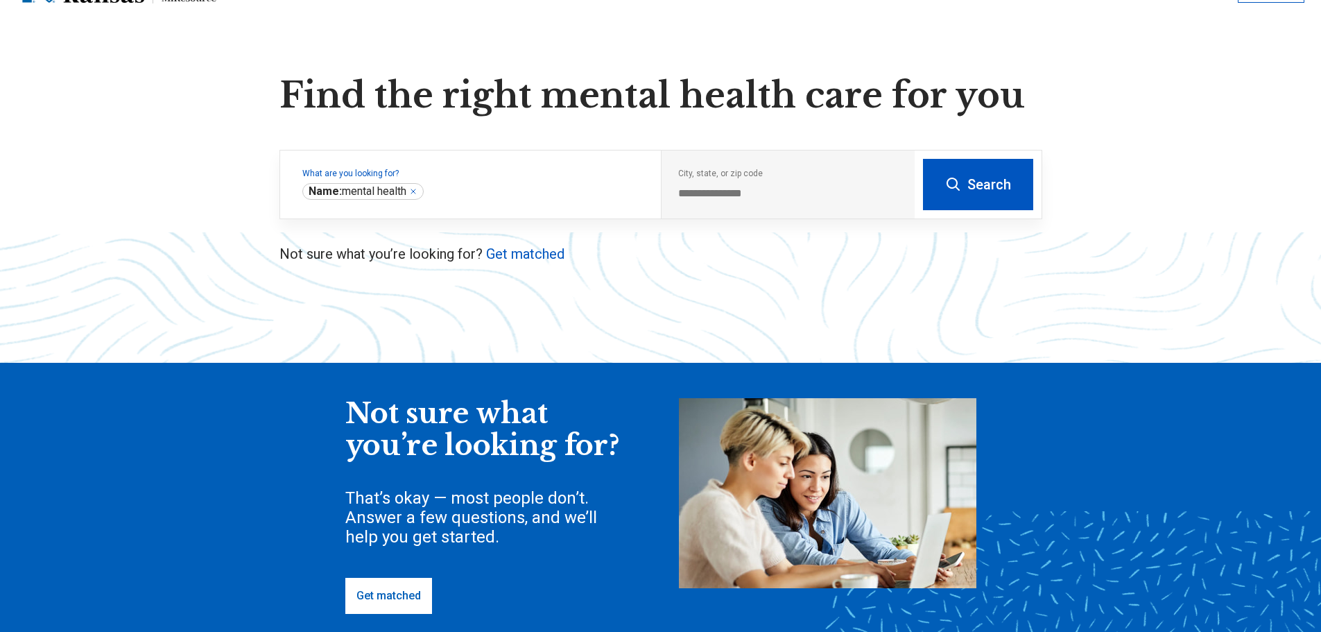
click at [1015, 191] on button "Search" at bounding box center [978, 184] width 110 height 51
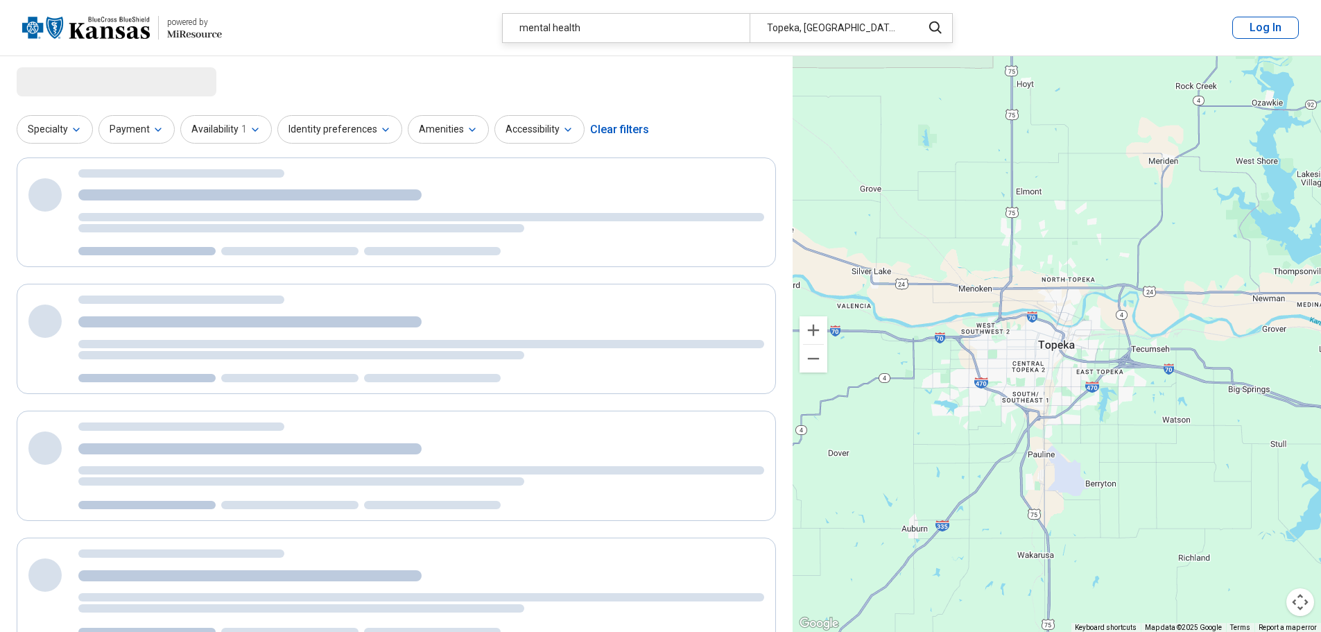
select select "***"
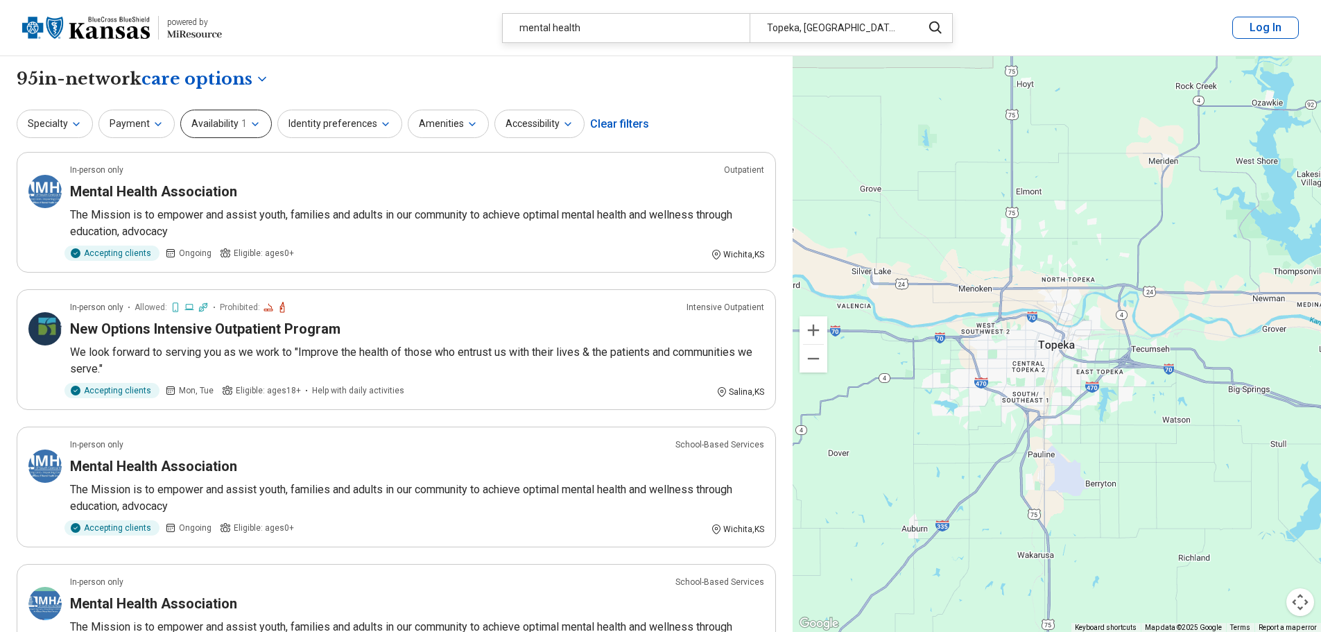
click at [230, 128] on button "Availability 1" at bounding box center [226, 124] width 92 height 28
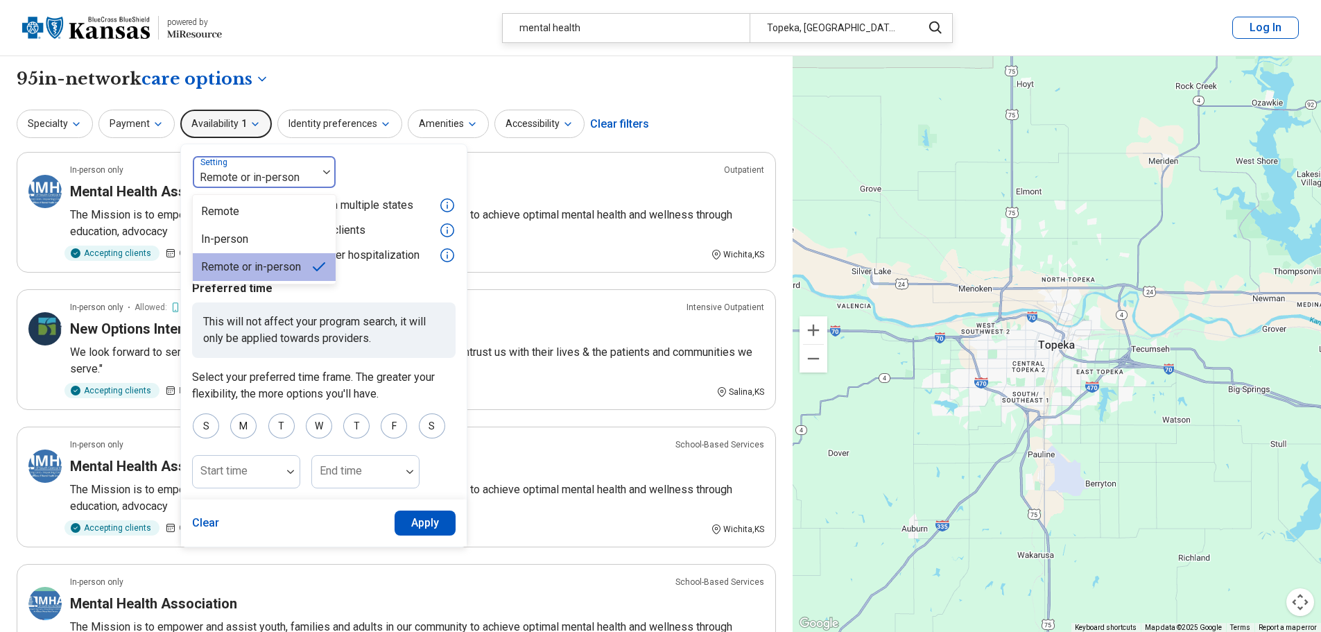
click at [298, 180] on div at bounding box center [255, 177] width 114 height 19
click at [264, 217] on div "Remote" at bounding box center [264, 212] width 143 height 28
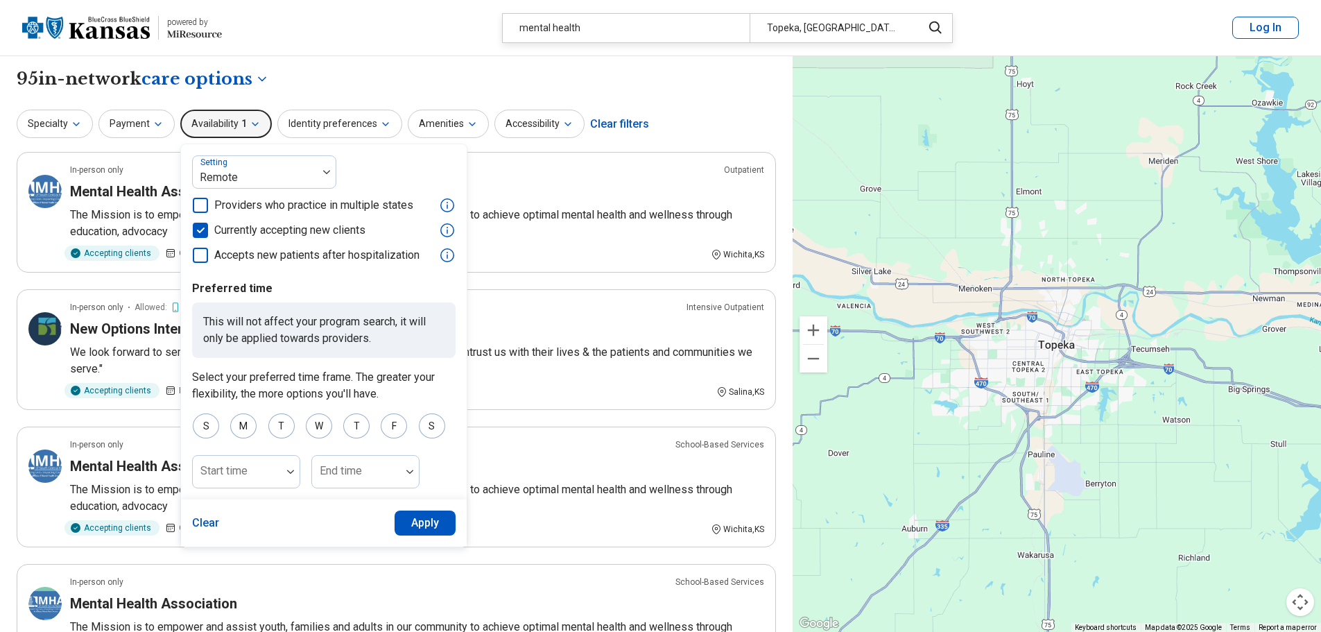
click at [429, 535] on button "Apply" at bounding box center [426, 522] width 62 height 25
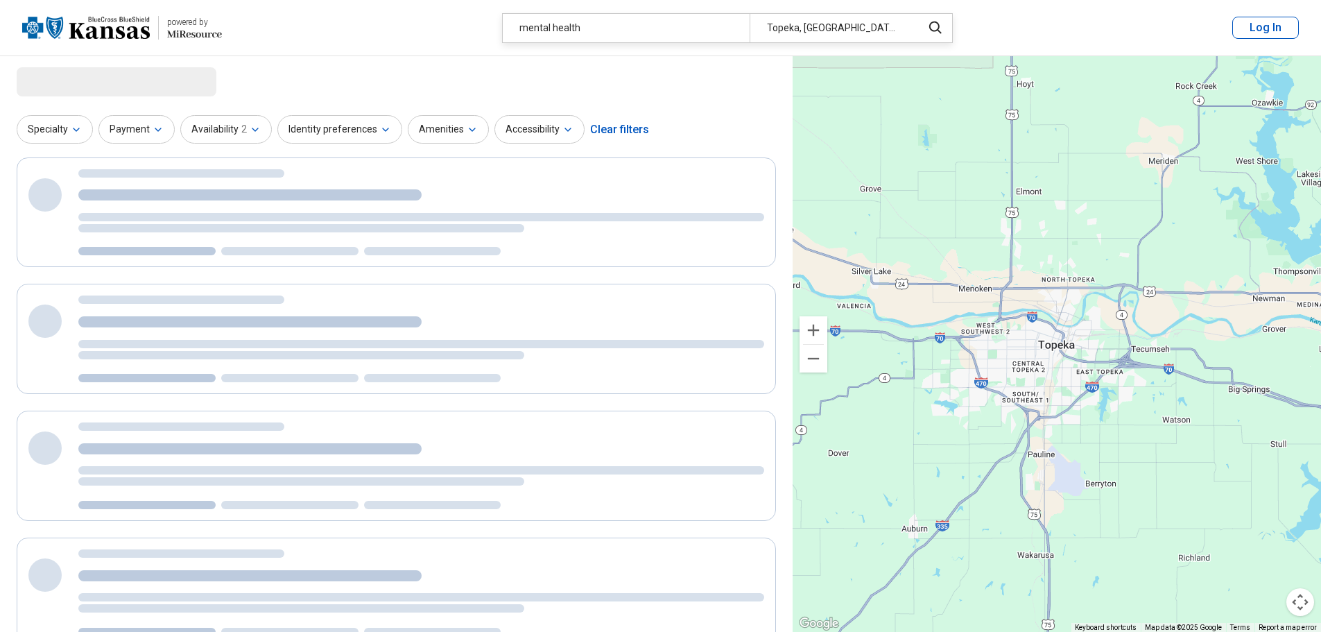
click at [429, 526] on div at bounding box center [396, 529] width 759 height 744
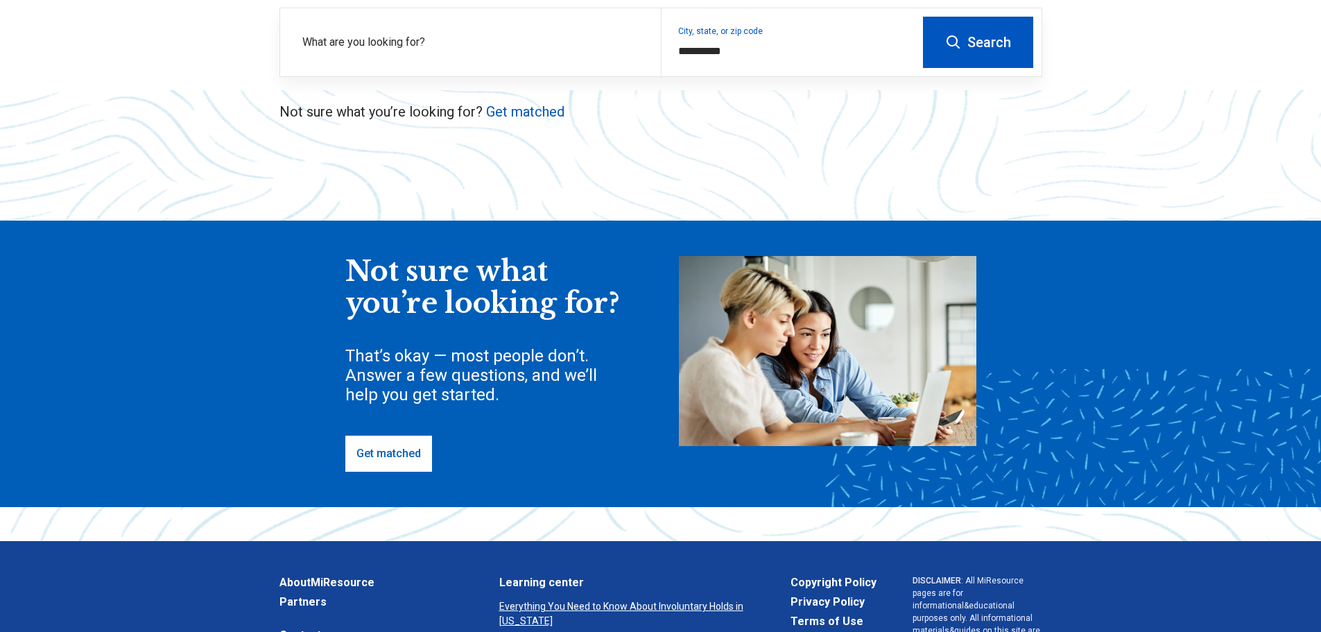
scroll to position [347, 0]
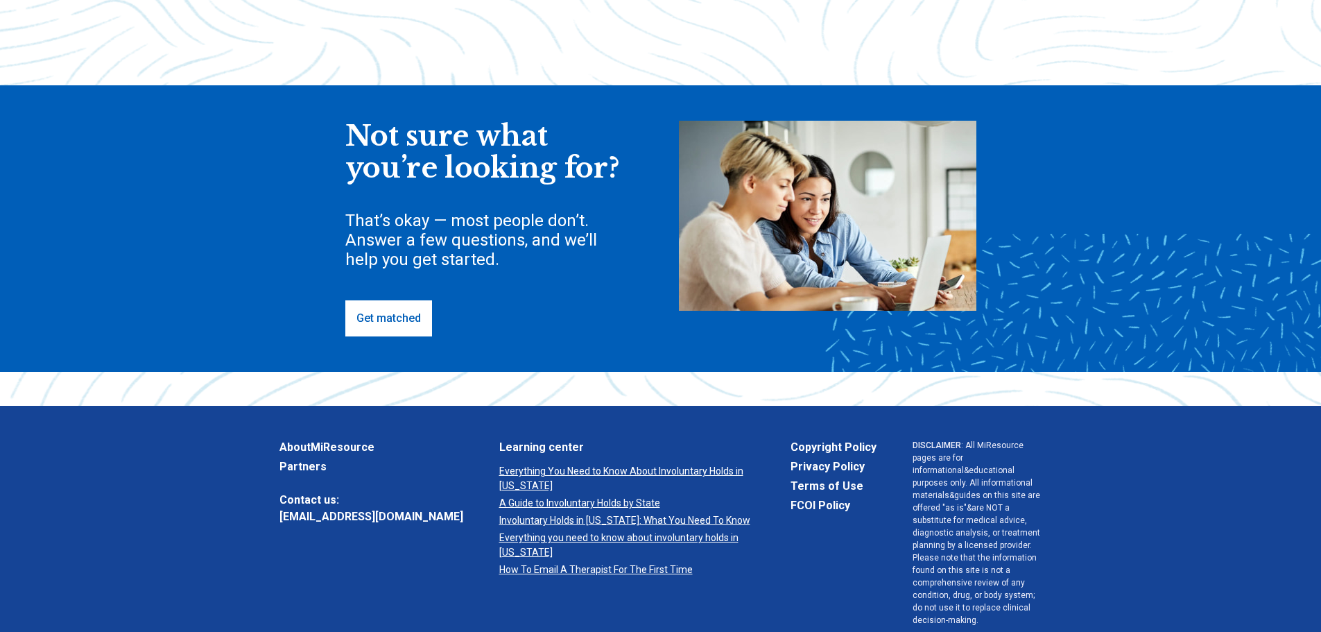
click at [379, 320] on link "Get matched" at bounding box center [388, 318] width 87 height 36
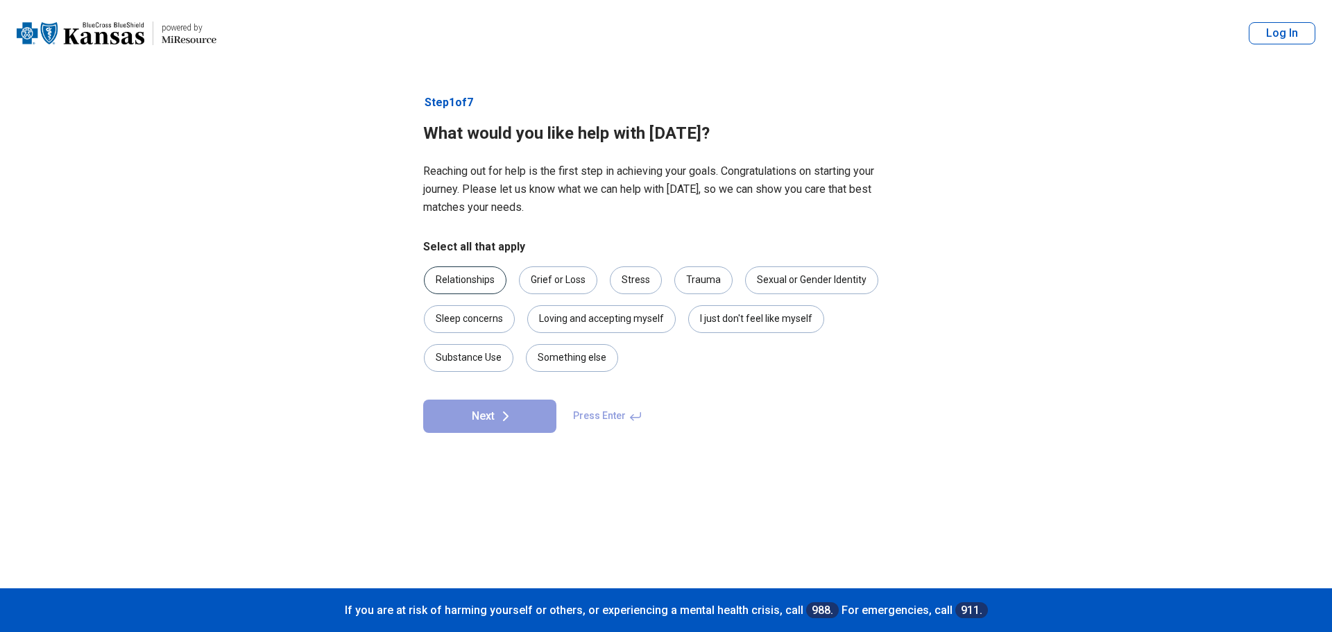
click at [465, 282] on div "Relationships" at bounding box center [465, 280] width 83 height 28
click at [466, 416] on button "Next" at bounding box center [489, 415] width 133 height 33
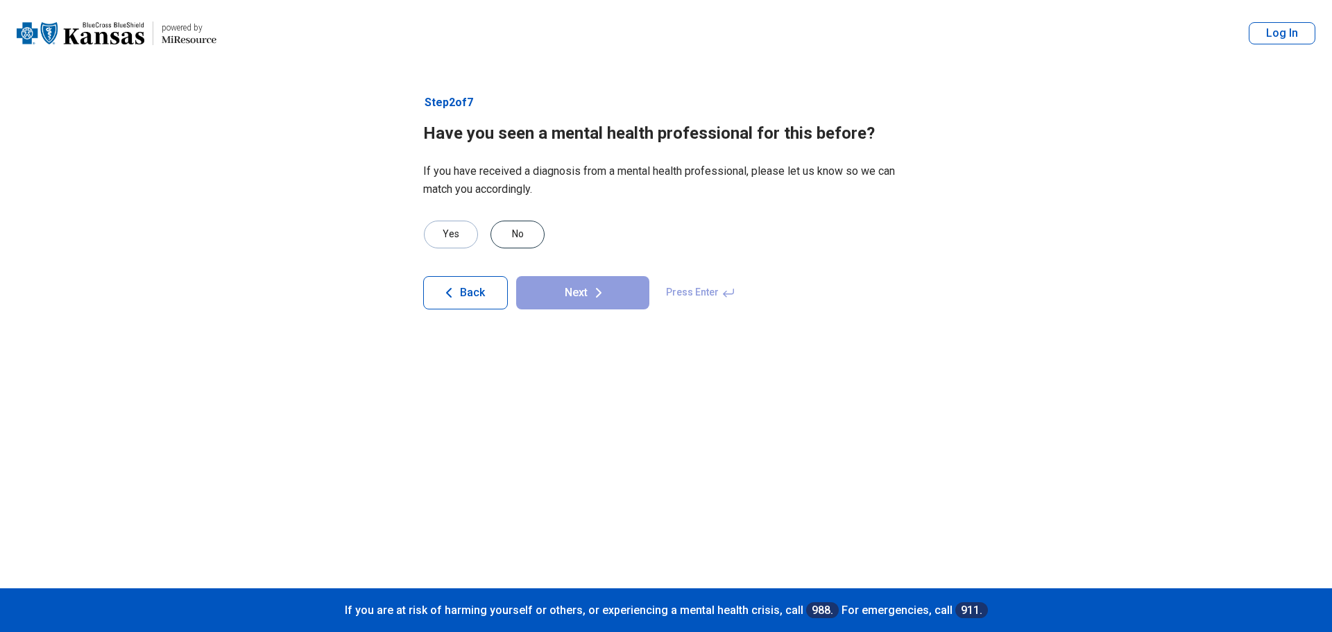
click at [510, 230] on div "No" at bounding box center [517, 235] width 54 height 28
click at [549, 288] on button "Next" at bounding box center [582, 292] width 133 height 33
click at [539, 235] on div "No" at bounding box center [517, 235] width 54 height 28
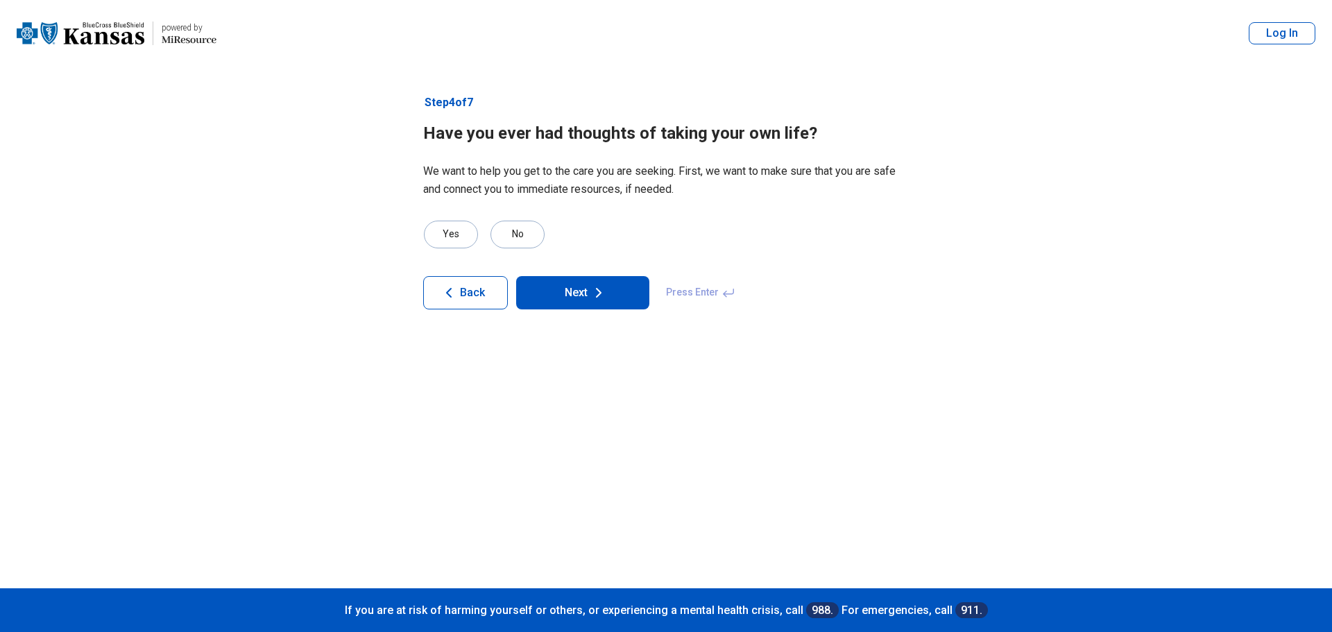
click at [546, 281] on button "Next" at bounding box center [582, 292] width 133 height 33
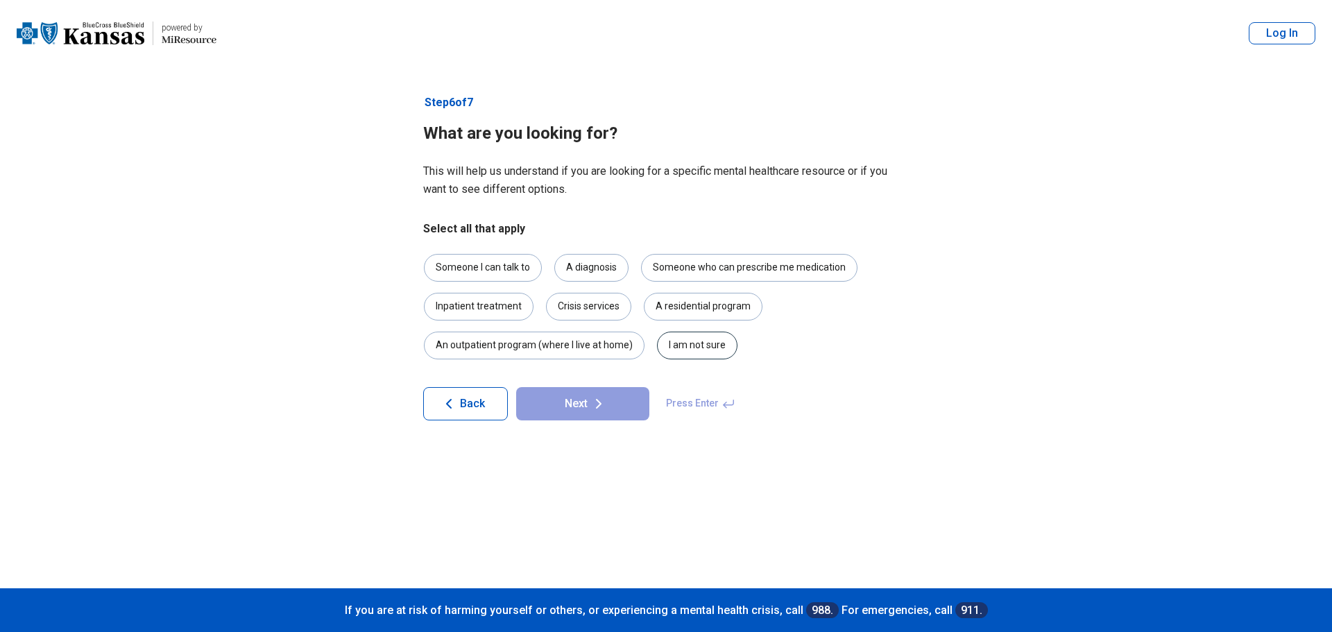
click at [710, 350] on div "I am not sure" at bounding box center [697, 346] width 80 height 28
click at [619, 398] on button "Next" at bounding box center [582, 403] width 133 height 33
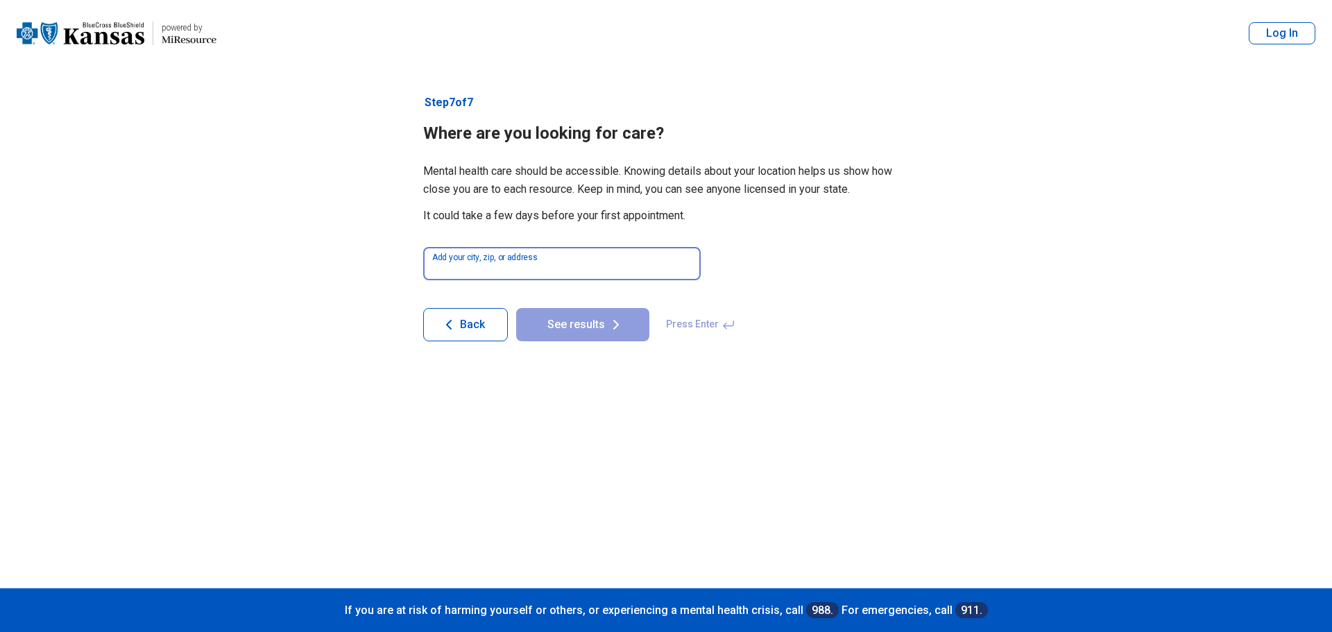
click at [544, 270] on input at bounding box center [561, 263] width 277 height 33
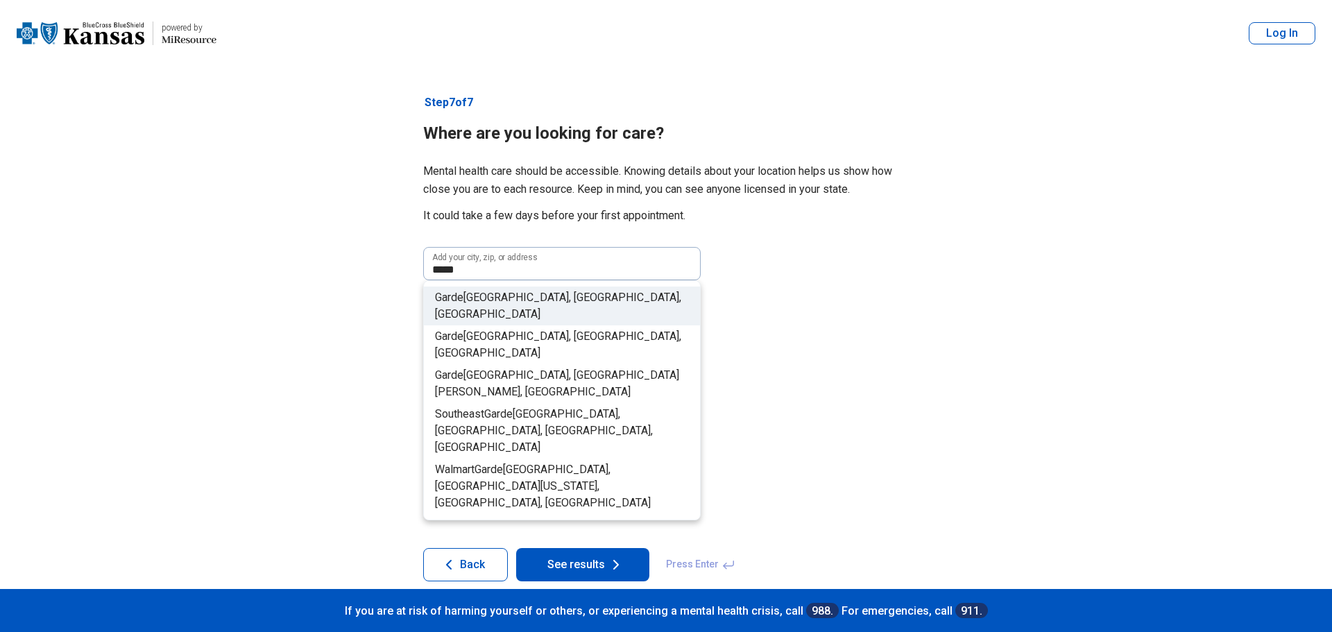
click at [527, 300] on span "[GEOGRAPHIC_DATA], [GEOGRAPHIC_DATA], [GEOGRAPHIC_DATA]" at bounding box center [558, 306] width 246 height 30
type input "**********"
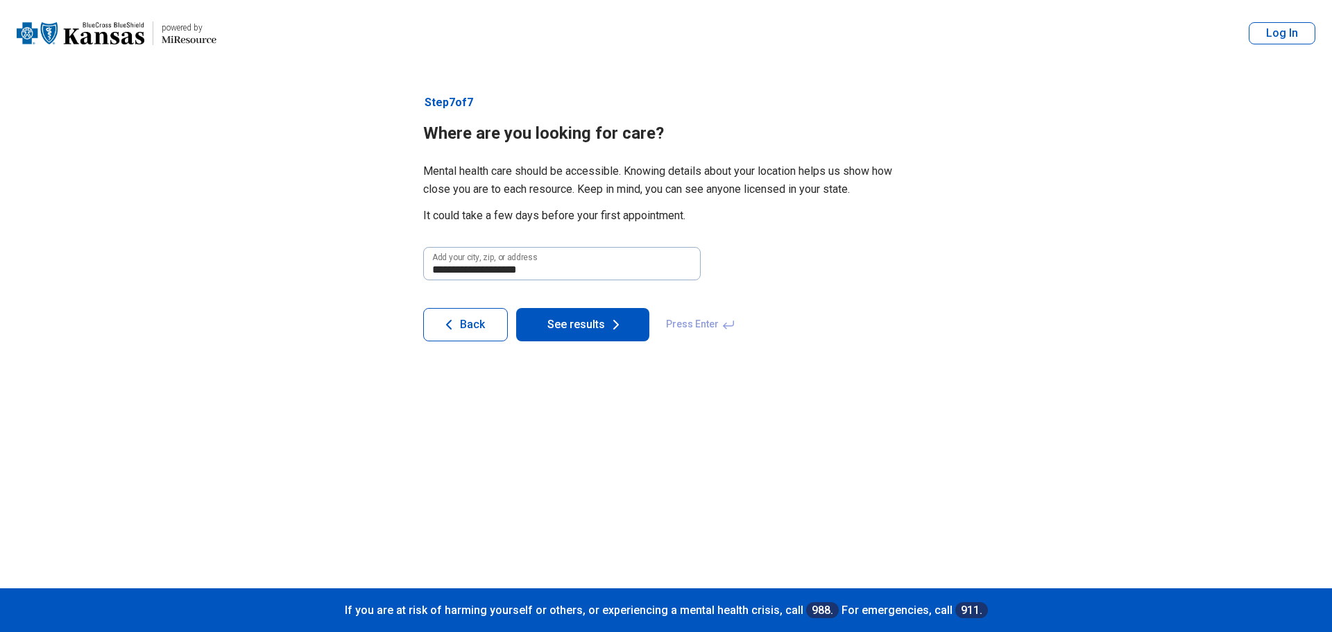
click at [562, 336] on button "See results" at bounding box center [582, 324] width 133 height 33
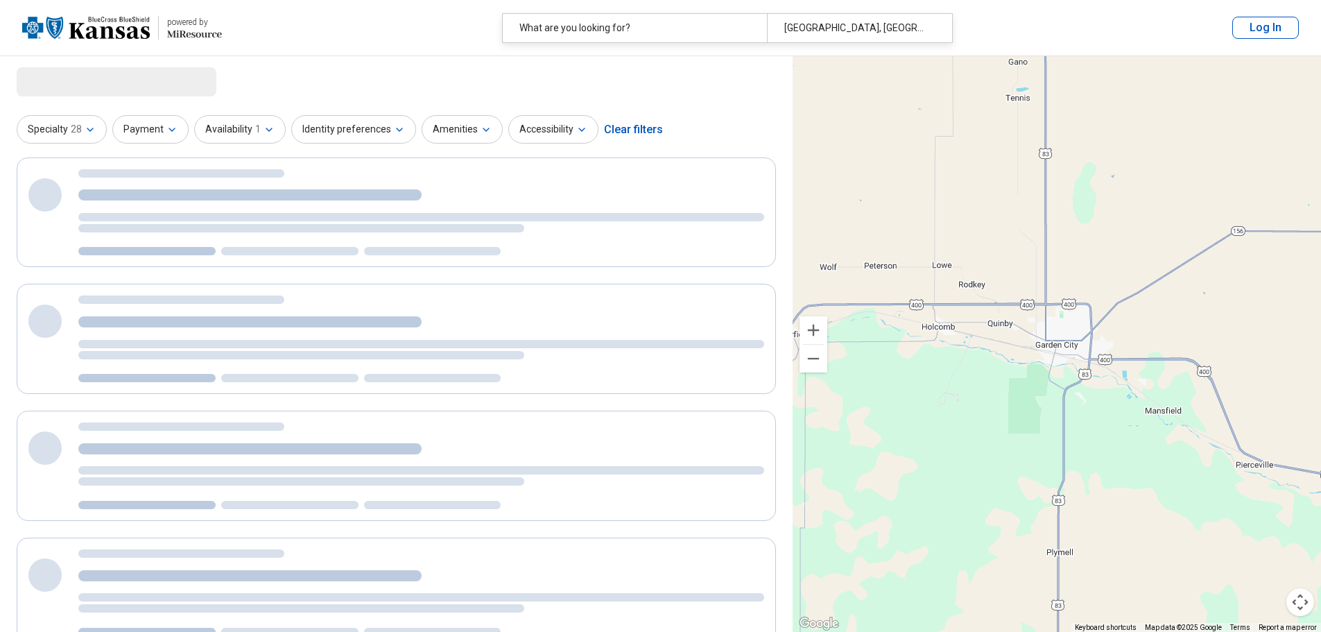
select select "***"
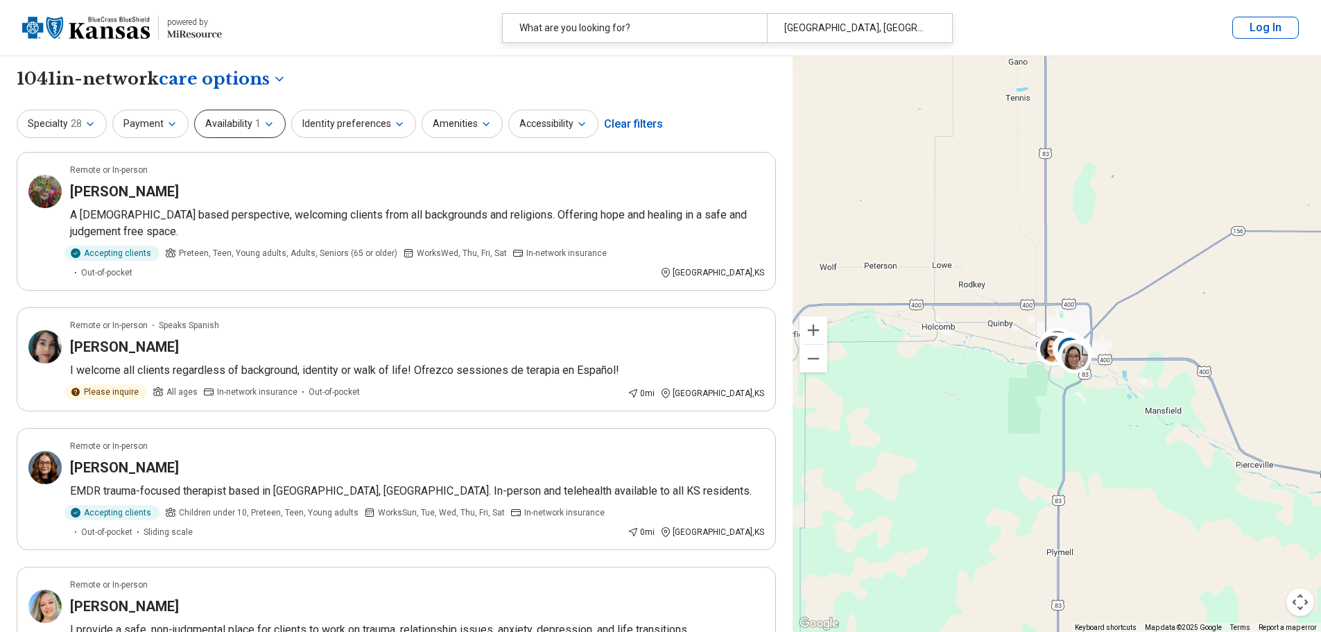
click at [221, 126] on button "Availability 1" at bounding box center [240, 124] width 92 height 28
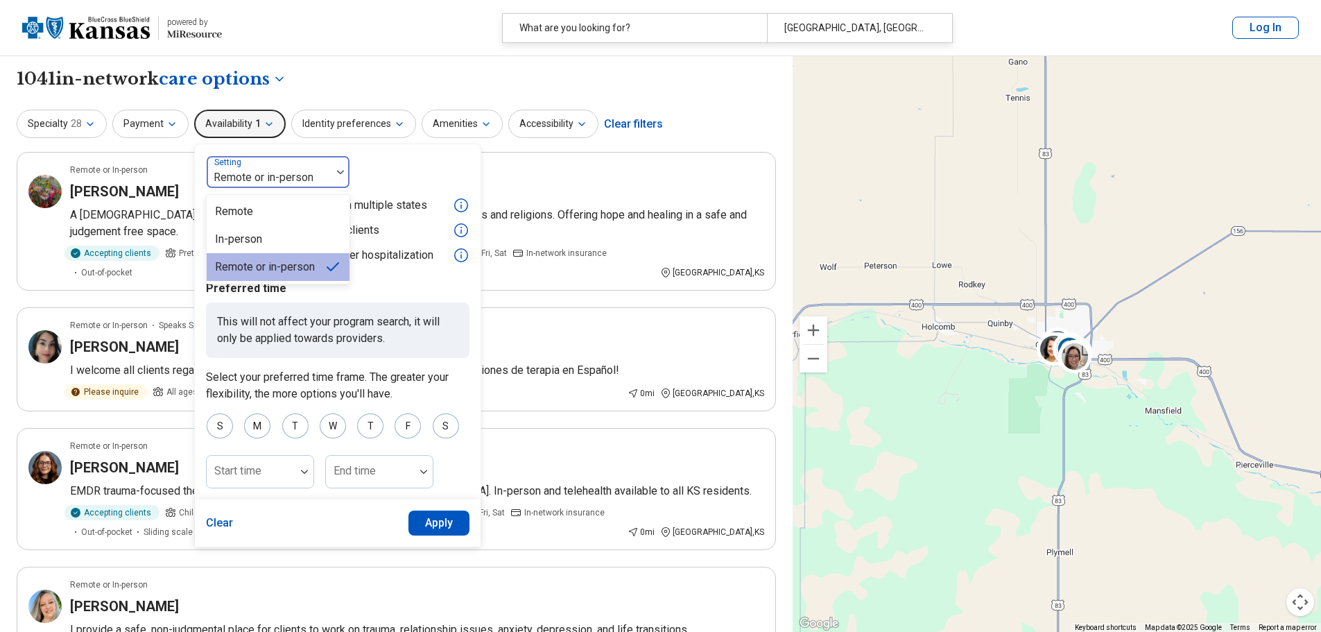
click at [304, 182] on div at bounding box center [269, 177] width 114 height 19
click at [276, 213] on div "Remote" at bounding box center [278, 212] width 143 height 28
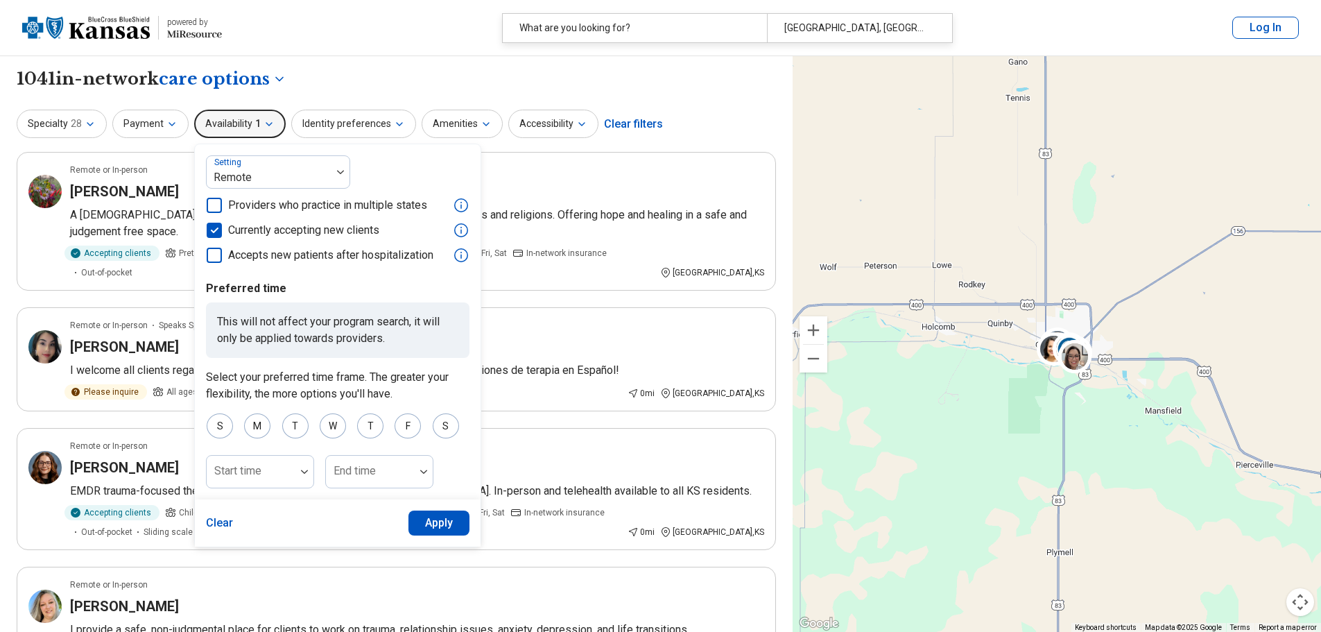
click at [445, 527] on button "Apply" at bounding box center [440, 522] width 62 height 25
